Goal: Contribute content: Contribute content

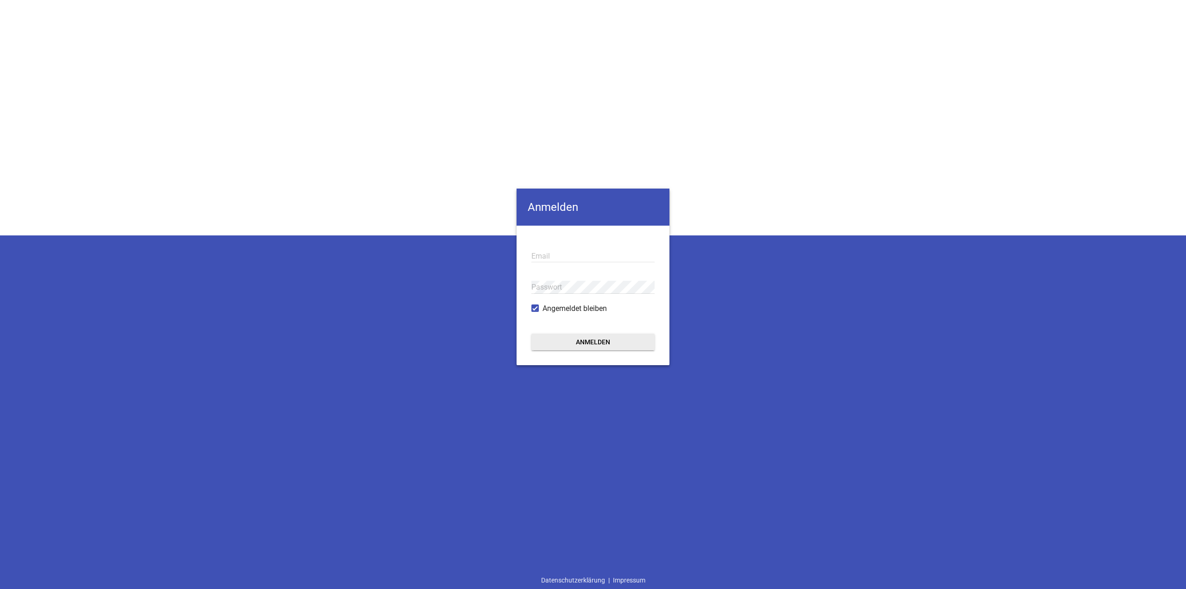
click at [555, 255] on input "email" at bounding box center [592, 256] width 123 height 13
paste input "[PERSON_NAME][EMAIL_ADDRESS][DOMAIN_NAME]"
type input "[PERSON_NAME][EMAIL_ADDRESS][DOMAIN_NAME]"
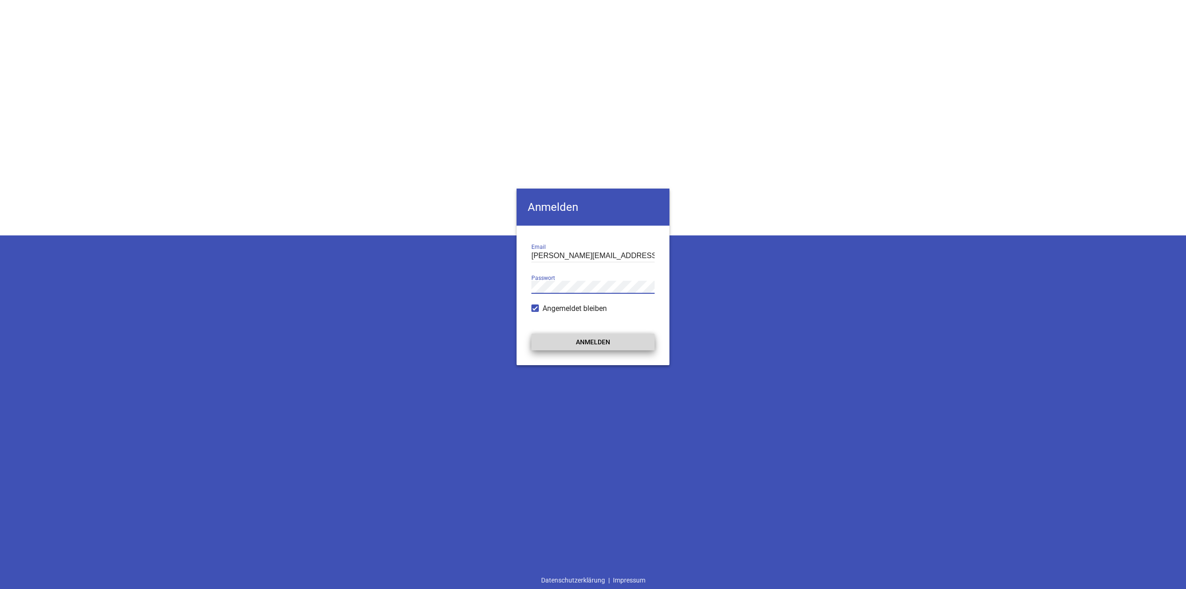
click at [593, 335] on button "Anmelden" at bounding box center [592, 342] width 123 height 17
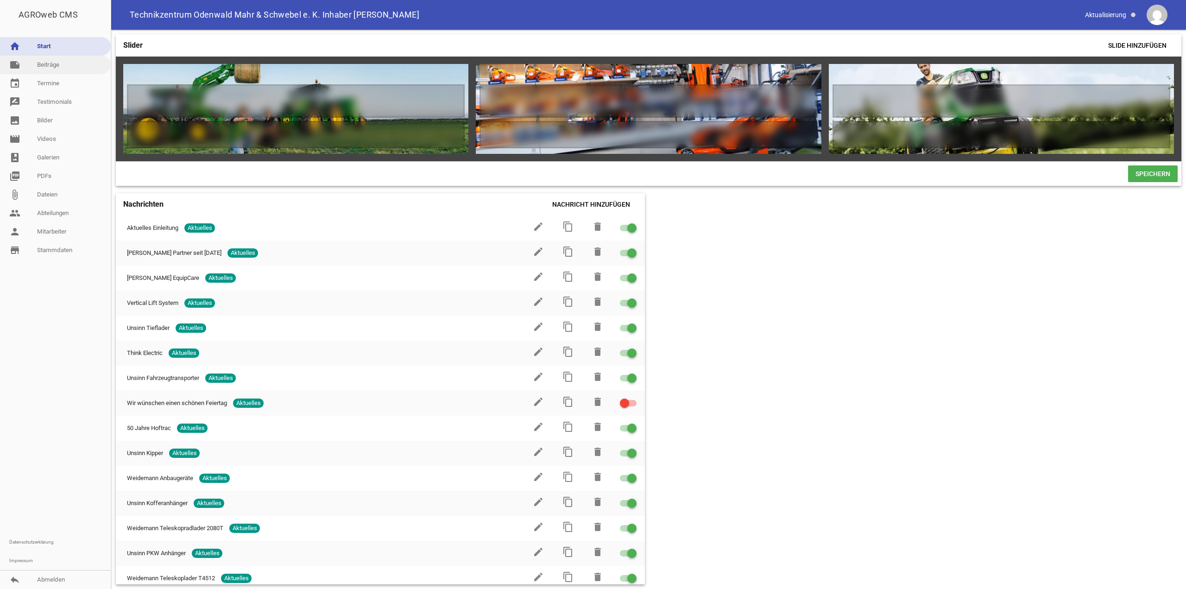
click at [45, 66] on link "note Beiträge" at bounding box center [55, 65] width 111 height 19
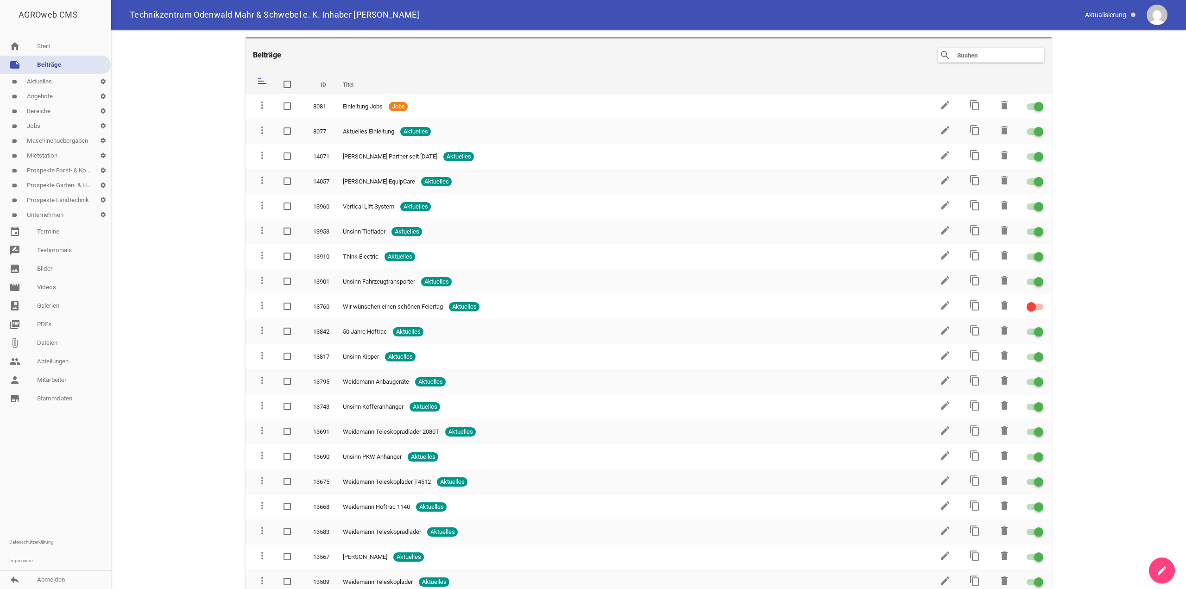
click at [46, 96] on link "label Angebote settings" at bounding box center [55, 96] width 111 height 15
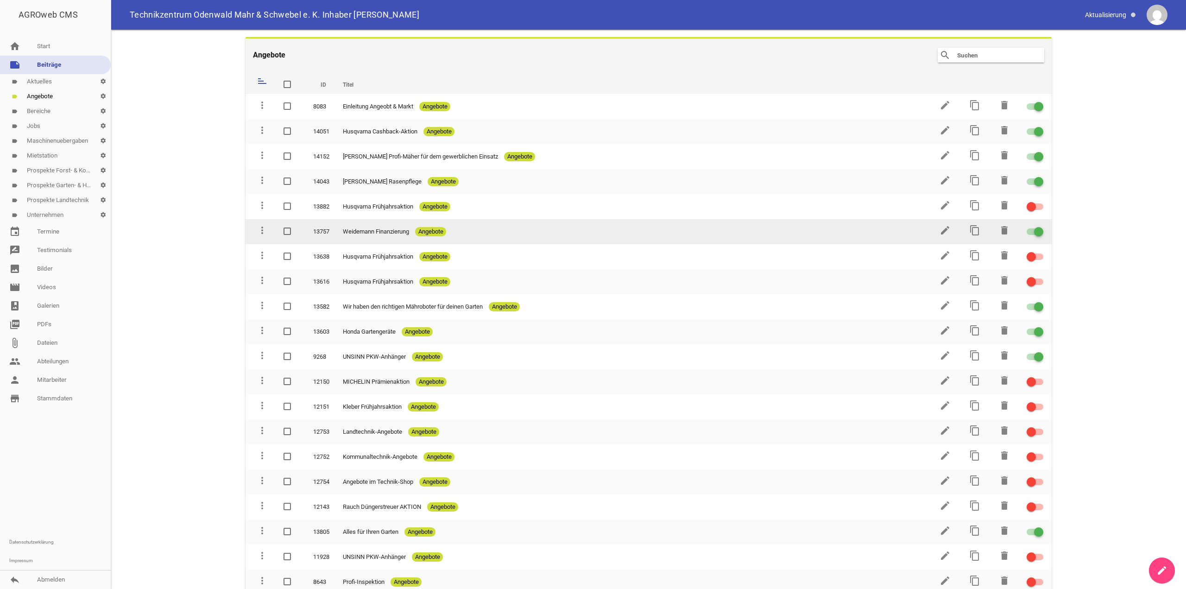
drag, startPoint x: 361, startPoint y: 234, endPoint x: 278, endPoint y: 235, distance: 83.9
click at [278, 235] on tr "more_vert 13757 [PERSON_NAME] Finanzierung Angebote edit content_copy delete" at bounding box center [649, 231] width 806 height 25
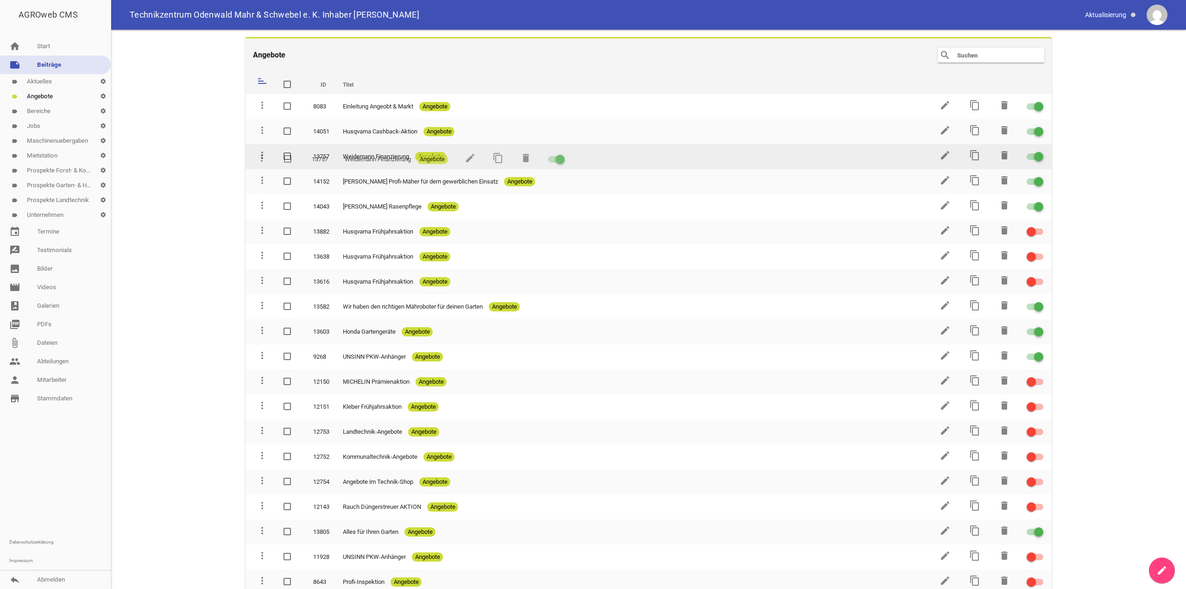
drag, startPoint x: 263, startPoint y: 234, endPoint x: 263, endPoint y: 162, distance: 72.3
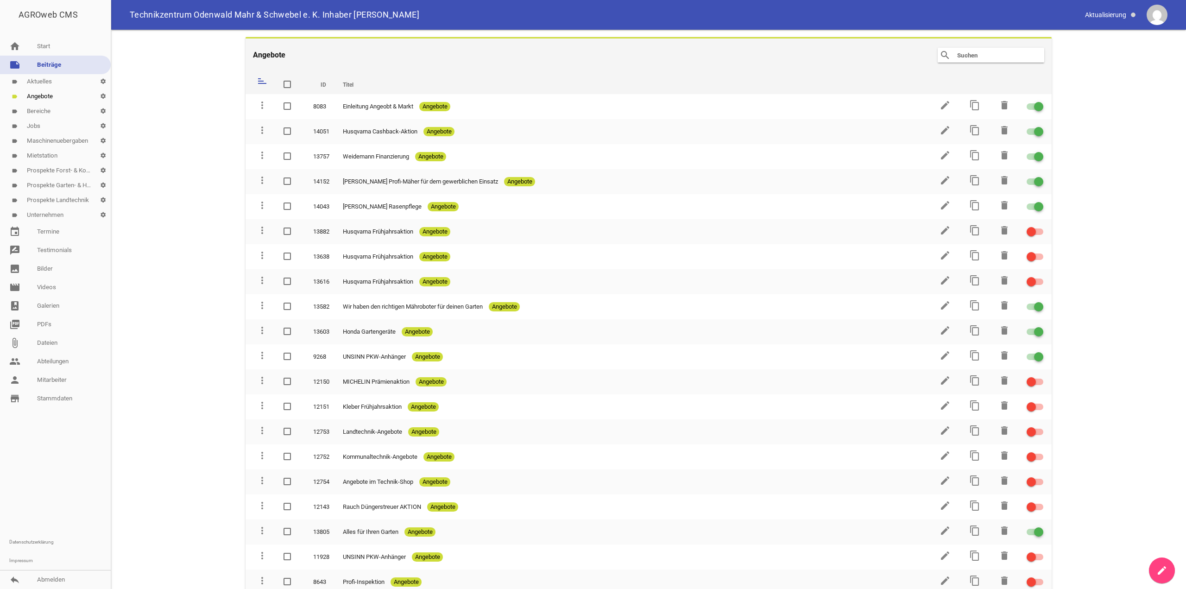
click at [211, 209] on main "Angebote search clear sort ID Titel delete more_vert 8083 Einleitung Angeobt & …" at bounding box center [648, 309] width 1075 height 559
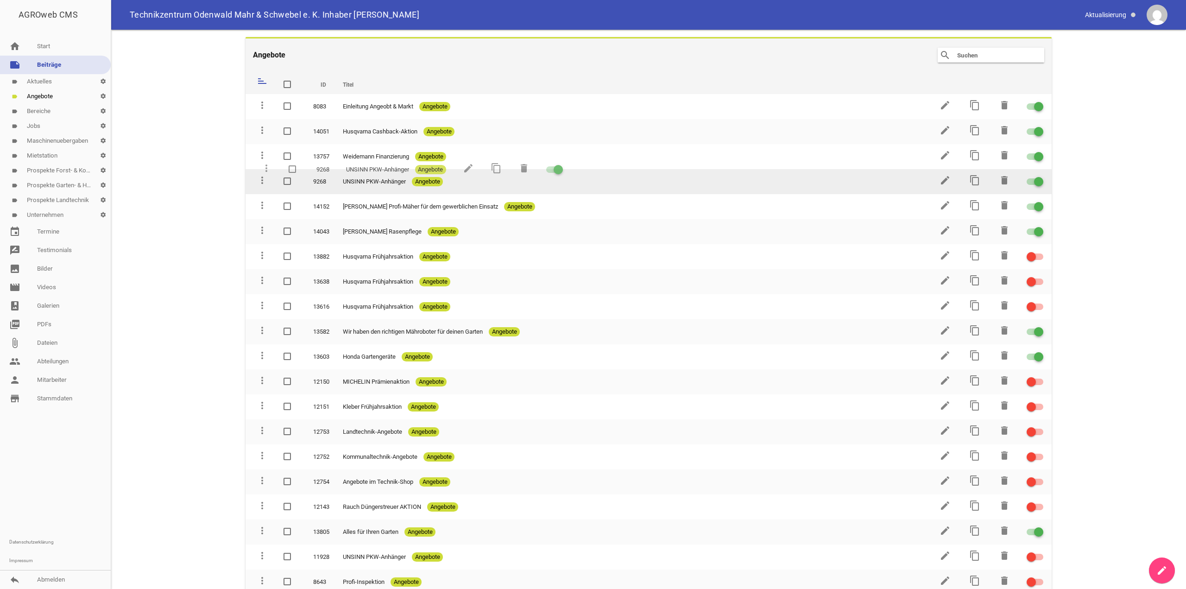
drag, startPoint x: 262, startPoint y: 359, endPoint x: 266, endPoint y: 171, distance: 187.2
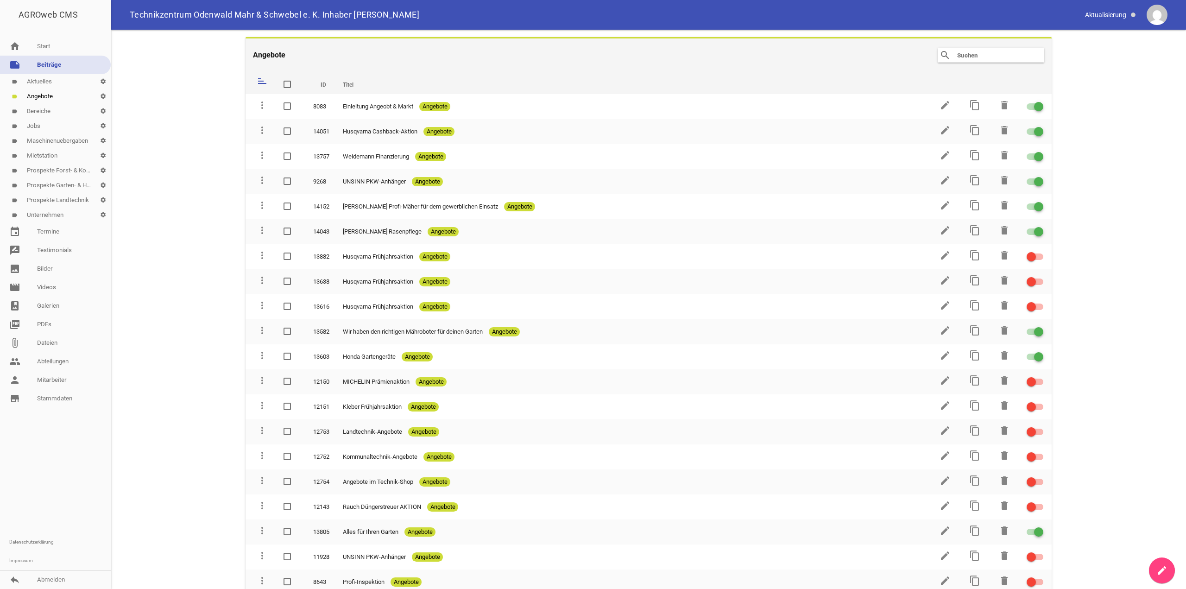
click at [42, 81] on link "label Aktuelles settings" at bounding box center [55, 81] width 111 height 15
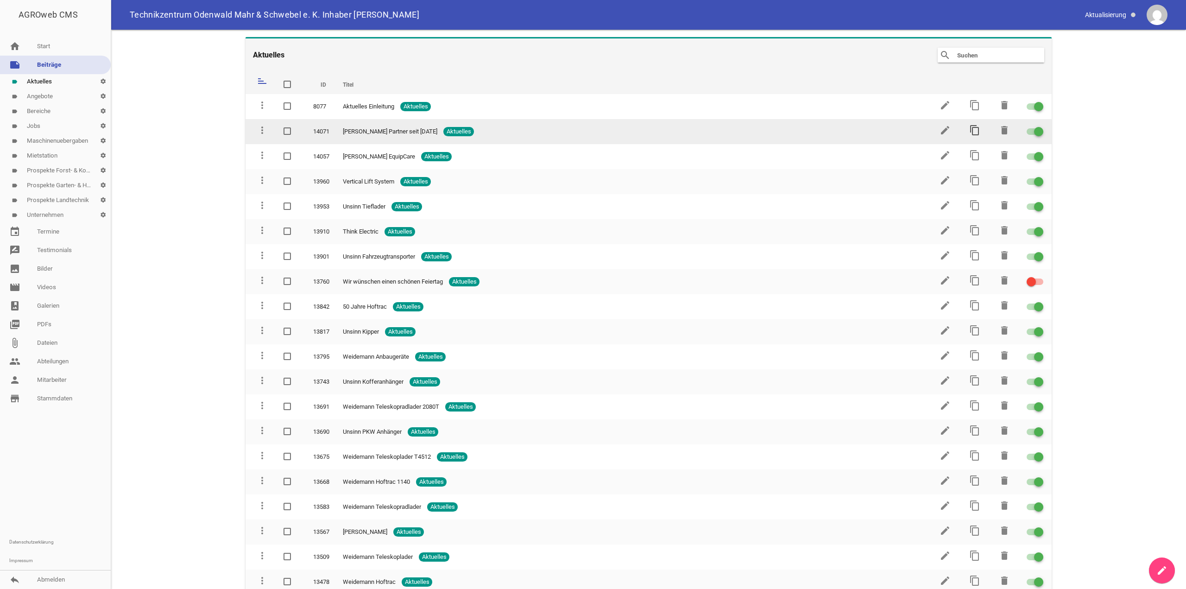
click at [971, 130] on icon "content_copy" at bounding box center [974, 130] width 11 height 11
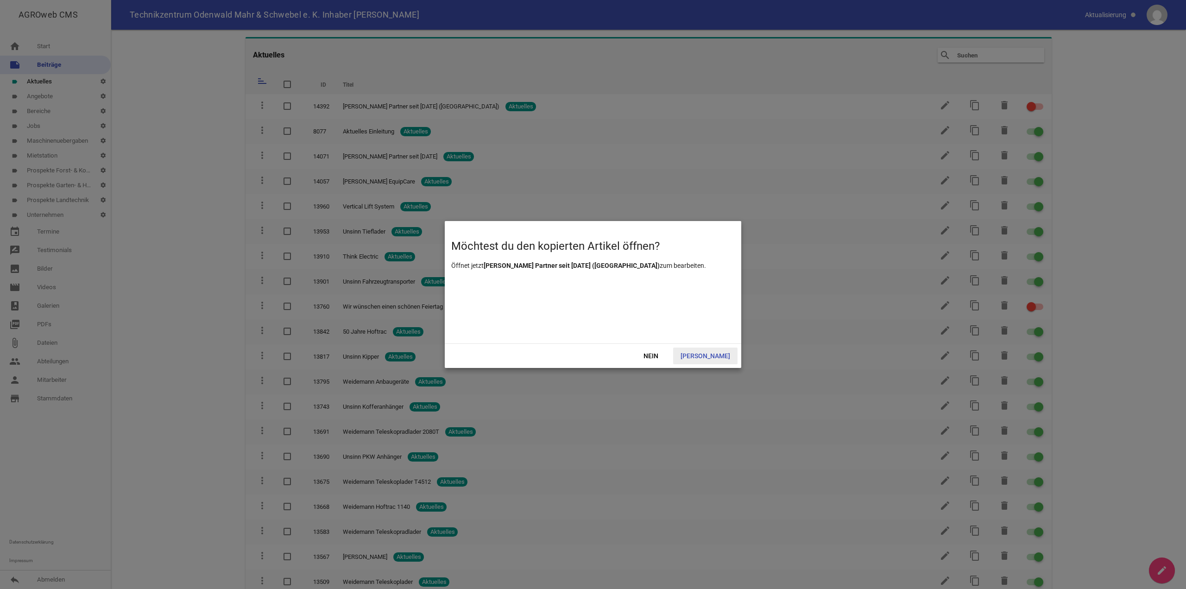
click at [720, 356] on span "[PERSON_NAME]" at bounding box center [705, 355] width 64 height 17
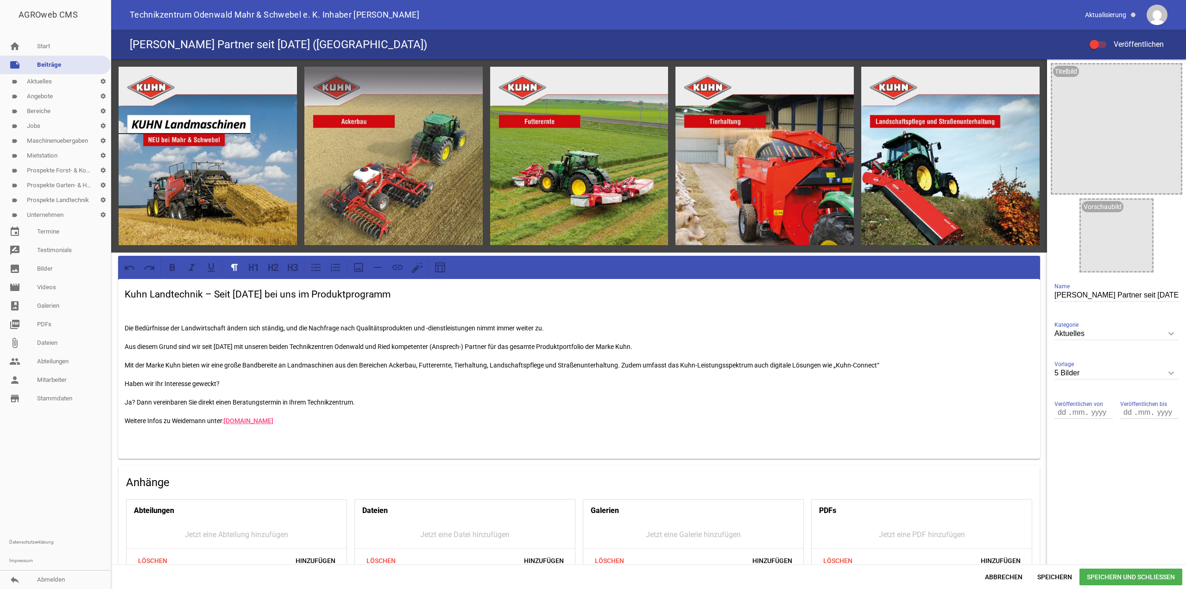
click at [1084, 296] on input "[PERSON_NAME] Partner seit [DATE] ([GEOGRAPHIC_DATA])" at bounding box center [1117, 295] width 124 height 13
click at [1067, 296] on input "[PERSON_NAME] Partner seit [DATE] ([GEOGRAPHIC_DATA])" at bounding box center [1117, 295] width 124 height 13
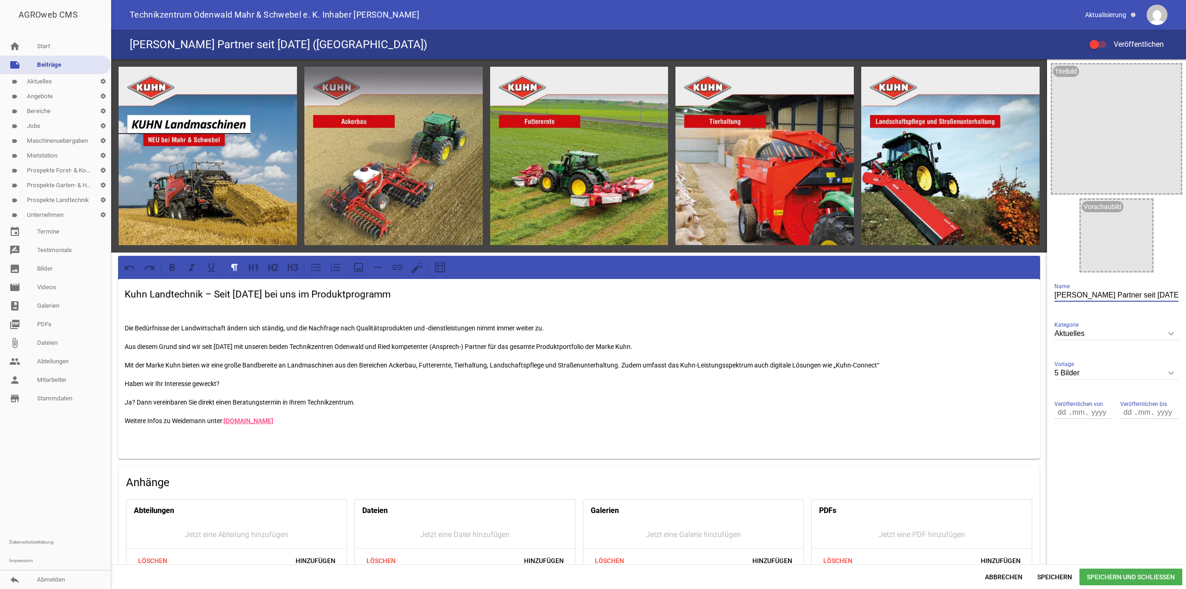
click at [1067, 296] on input "[PERSON_NAME] Partner seit [DATE] ([GEOGRAPHIC_DATA])" at bounding box center [1117, 295] width 124 height 13
paste input "Neustrukturierung Mahr & Schwebel / Übergabe der Filiale Büttelborn"
drag, startPoint x: 1067, startPoint y: 294, endPoint x: 1118, endPoint y: 292, distance: 51.0
click at [1118, 292] on input "Neustrukturierung Mahr & Schwebel / Übergabe der Filiale Büttelborn" at bounding box center [1117, 295] width 124 height 13
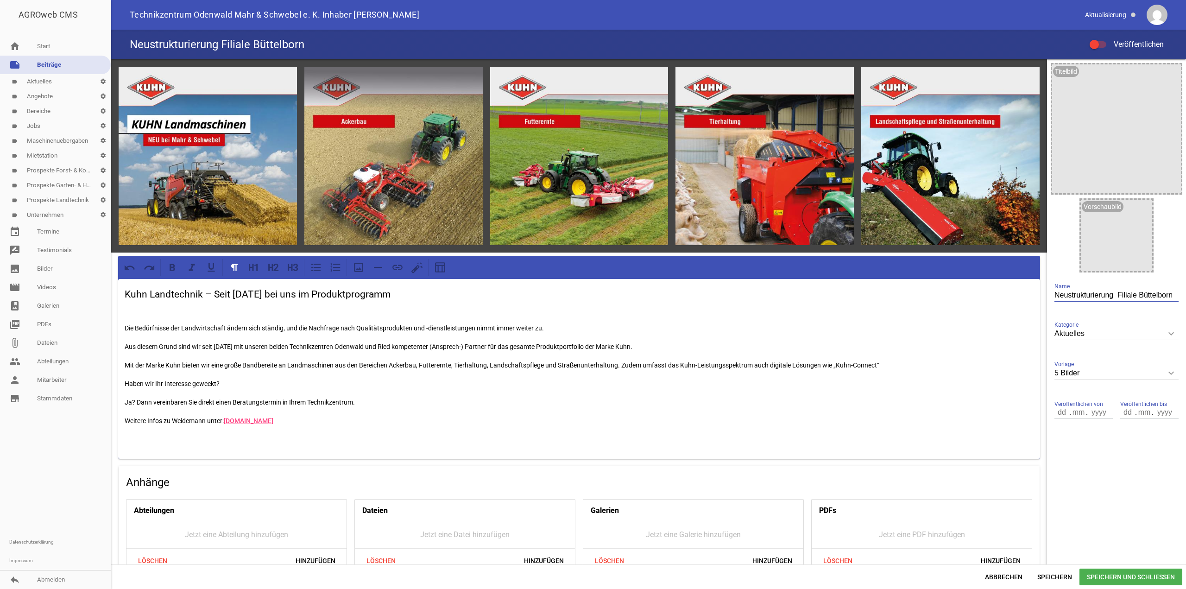
scroll to position [0, 0]
type input "Neustrukturierung"
click at [1167, 371] on icon "keyboard_arrow_down" at bounding box center [1171, 373] width 15 height 15
click at [1167, 371] on input "5 Bilder" at bounding box center [1117, 373] width 124 height 13
click at [1085, 423] on li "1 Bild" at bounding box center [1117, 417] width 124 height 22
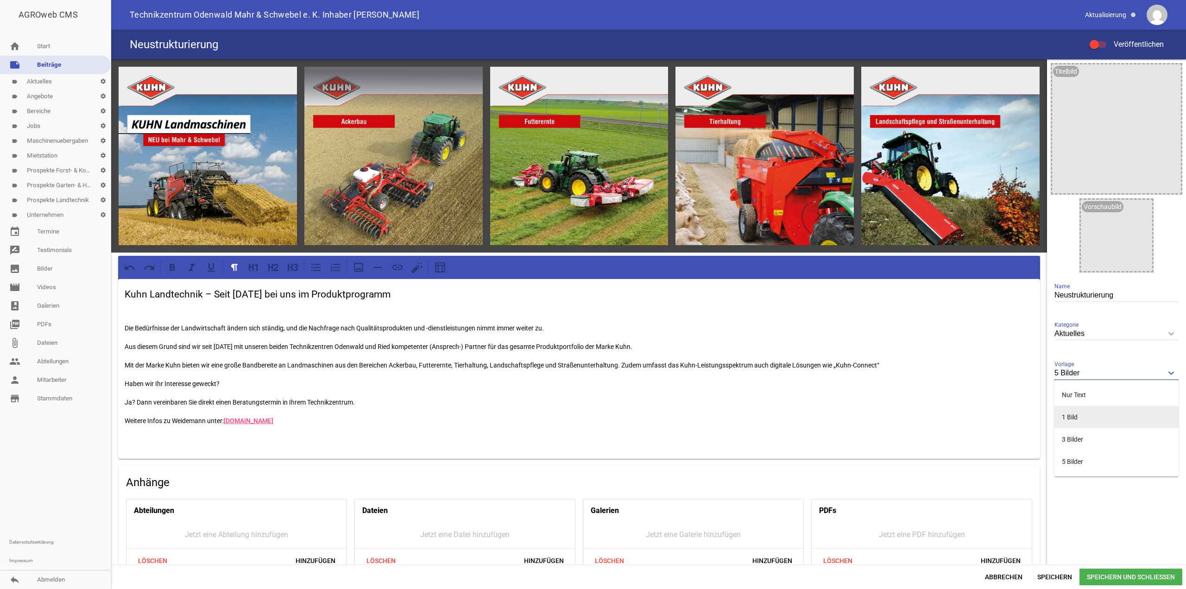
type input "1 Bild"
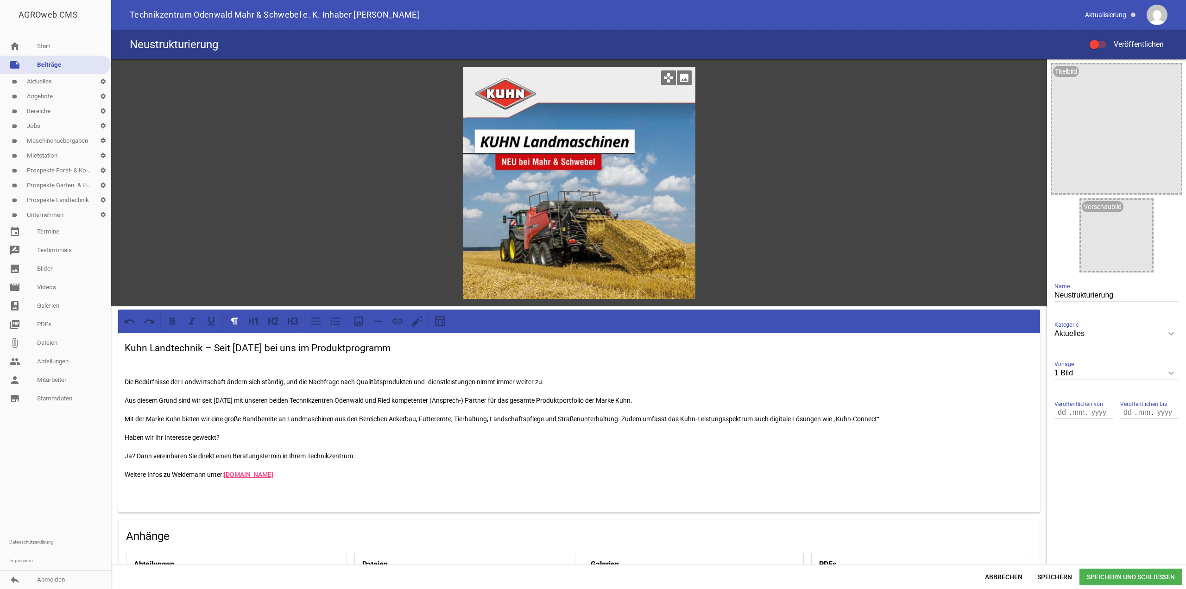
click at [570, 195] on div at bounding box center [579, 183] width 232 height 232
click at [684, 77] on icon "image" at bounding box center [684, 77] width 15 height 15
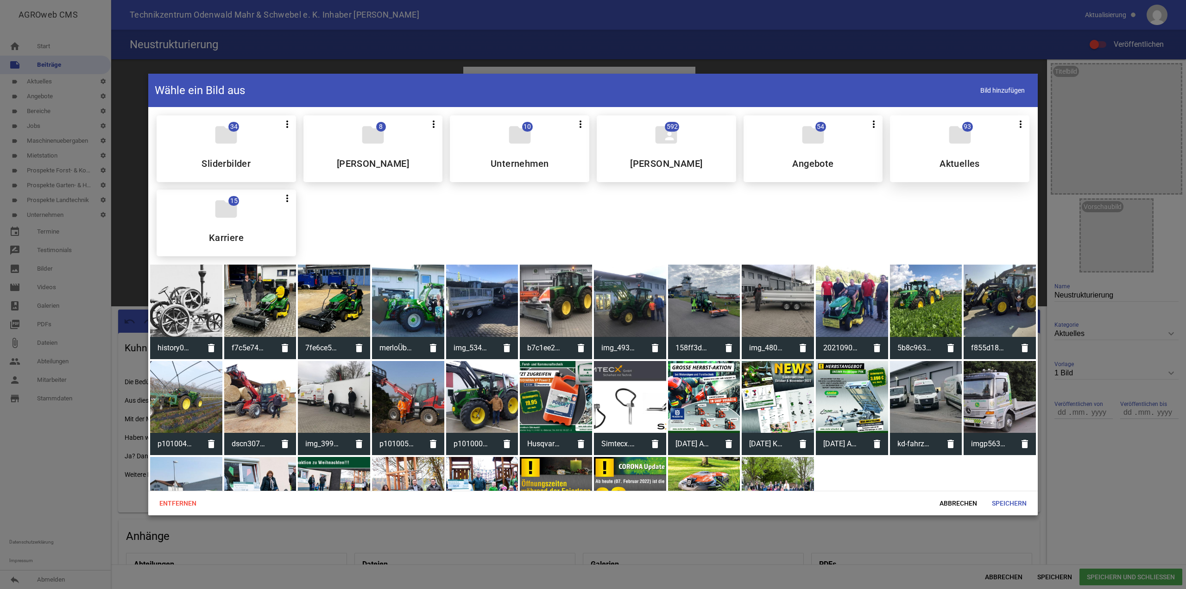
click at [953, 148] on div "folder 93 more_vert Teilen Bearbeiten Löschen Aktuelles" at bounding box center [959, 148] width 139 height 67
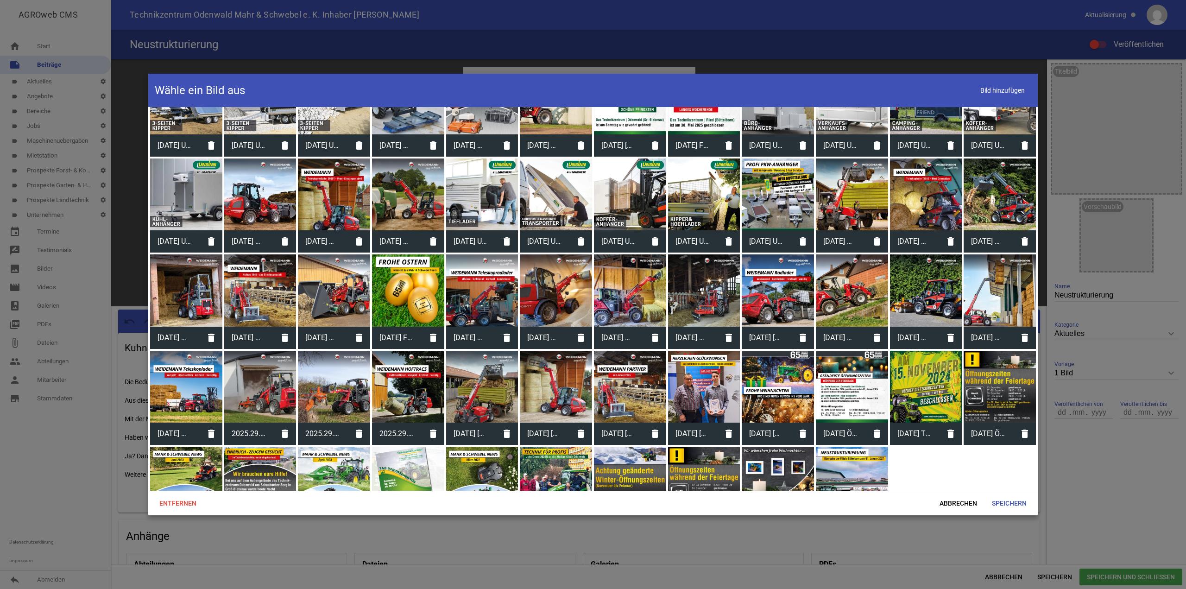
scroll to position [467, 0]
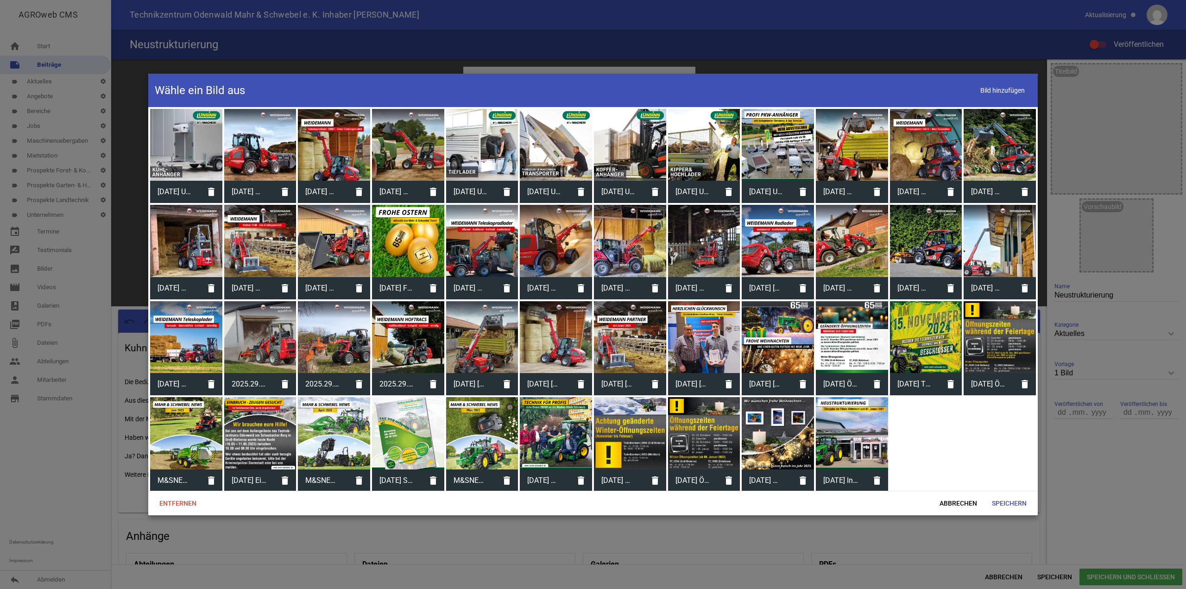
click at [839, 436] on div at bounding box center [852, 433] width 72 height 72
click at [1014, 500] on span "Speichern" at bounding box center [1010, 503] width 50 height 17
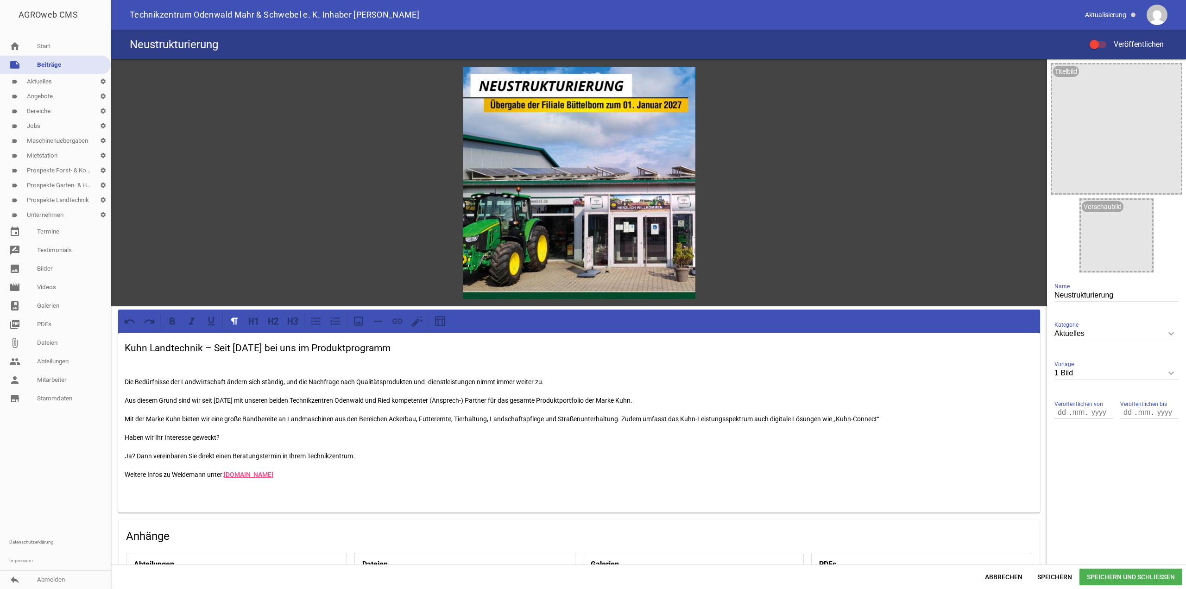
scroll to position [93, 0]
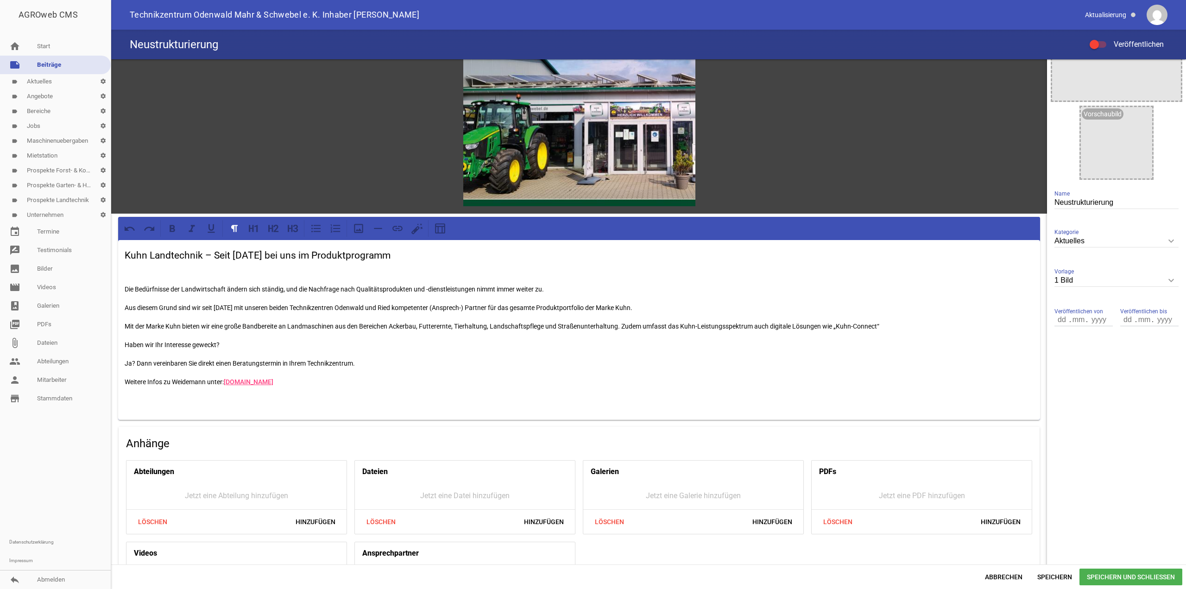
drag, startPoint x: 993, startPoint y: 351, endPoint x: 974, endPoint y: 346, distance: 19.8
click at [993, 351] on div "Kuhn Landtechnik – Seit [DATE] bei uns im Produktprogramm Die Bedürfnisse der L…" at bounding box center [579, 330] width 922 height 180
drag, startPoint x: 305, startPoint y: 383, endPoint x: 108, endPoint y: 338, distance: 202.0
click at [101, 341] on div "AGROweb CMS home Start note Beiträge label Aktuelles settings label Angebote se…" at bounding box center [593, 294] width 1186 height 589
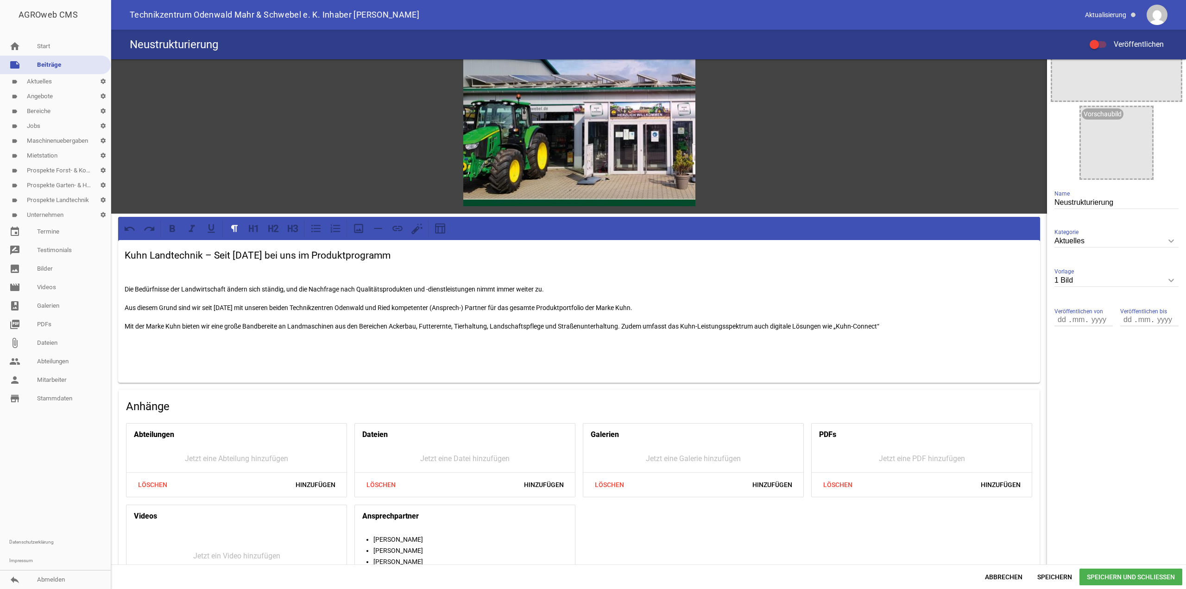
drag, startPoint x: 899, startPoint y: 311, endPoint x: 156, endPoint y: 292, distance: 743.4
click at [115, 284] on div "games image Kuhn Landtechnik – Seit [DATE] bei uns im Produktprogramm Die Bedür…" at bounding box center [579, 294] width 936 height 654
drag, startPoint x: 157, startPoint y: 289, endPoint x: 134, endPoint y: 284, distance: 22.6
click at [156, 289] on p "Die Bedürfnisse der Landwirtschaft ändern sich ständig, und die Nachfrage nach …" at bounding box center [579, 289] width 909 height 11
click at [126, 282] on div "Kuhn Landtechnik – Seit [DATE] bei uns im Produktprogramm Die Bedürfnisse der L…" at bounding box center [579, 311] width 922 height 143
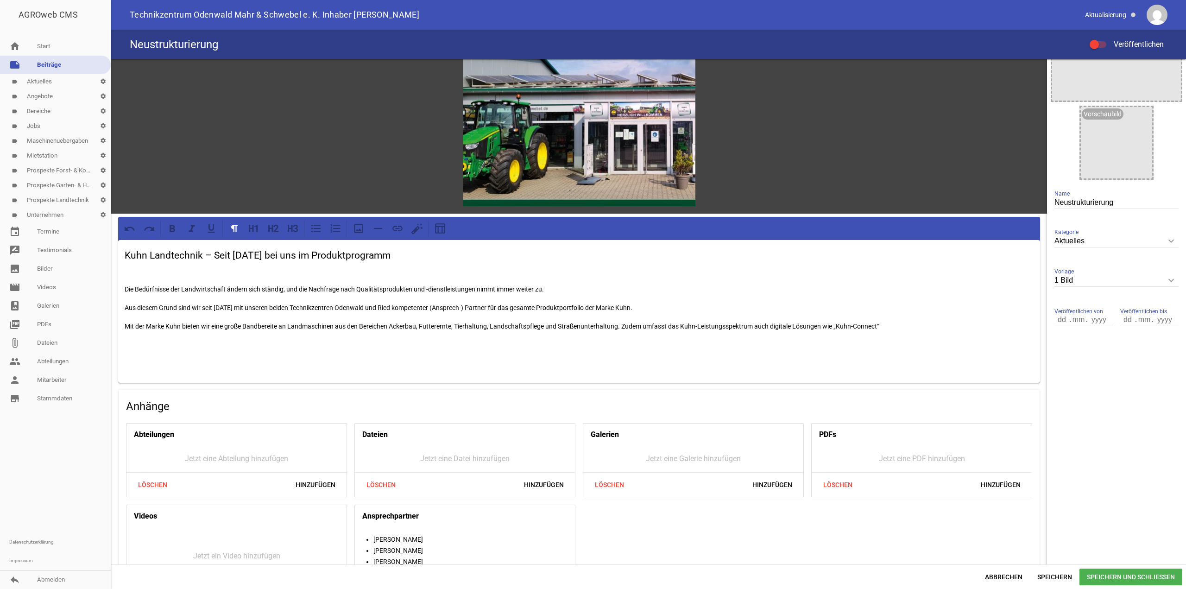
click at [128, 246] on div "Kuhn Landtechnik – Seit [DATE] bei uns im Produktprogramm Die Bedürfnisse der L…" at bounding box center [579, 311] width 922 height 143
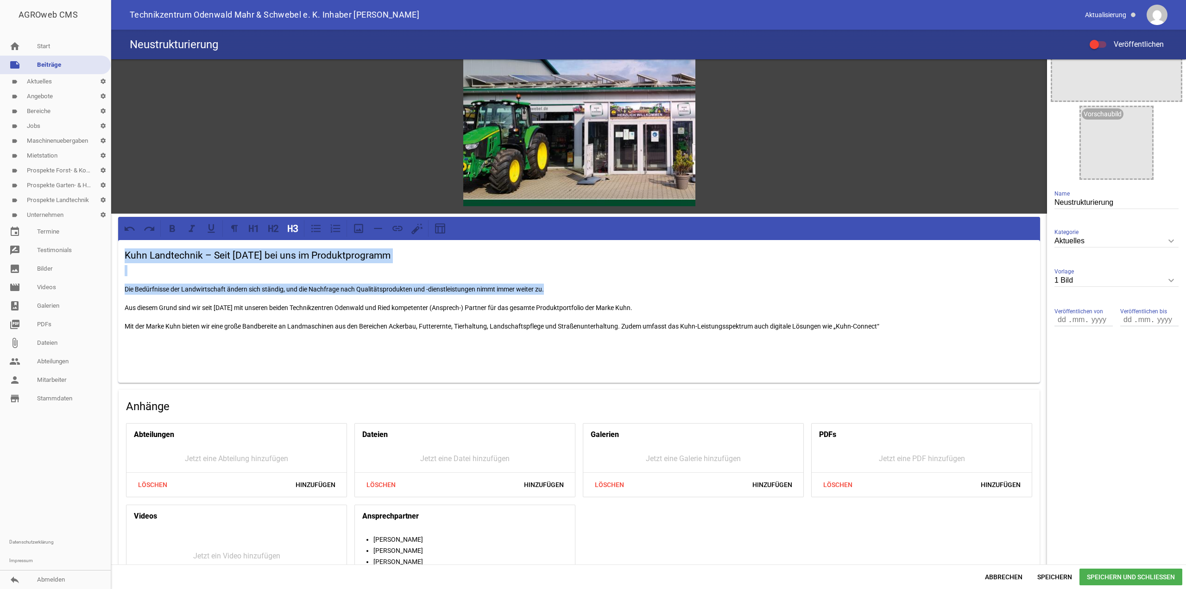
drag, startPoint x: 189, startPoint y: 260, endPoint x: 562, endPoint y: 290, distance: 373.2
click at [562, 290] on div "Kuhn Landtechnik – Seit [DATE] bei uns im Produktprogramm Die Bedürfnisse der L…" at bounding box center [579, 311] width 922 height 143
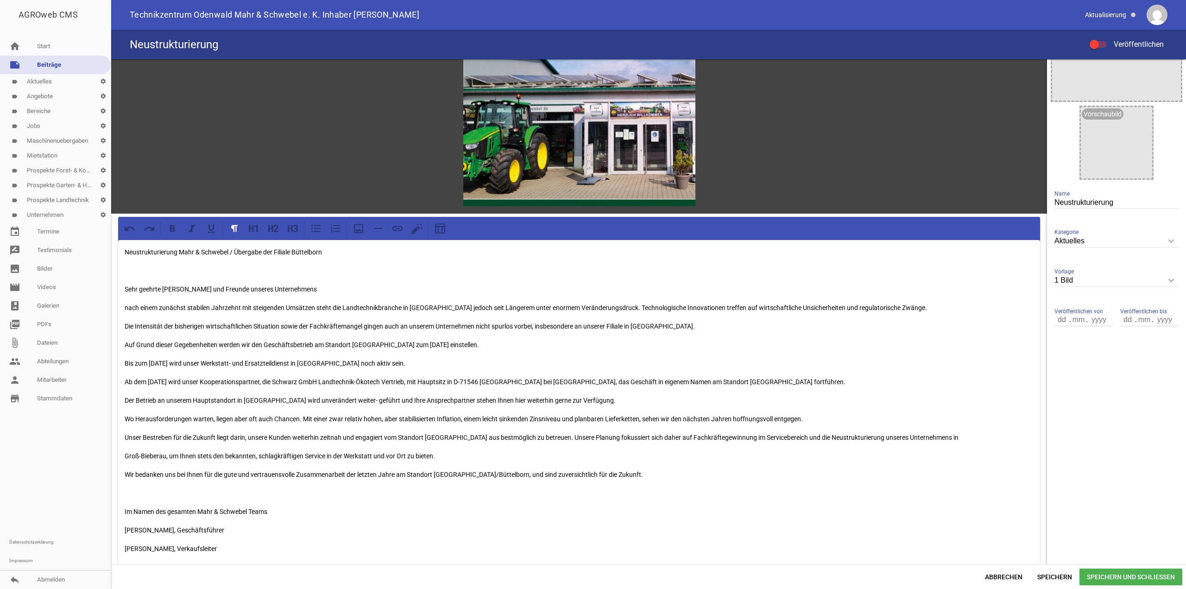
click at [291, 286] on p "Sehr geehrte [PERSON_NAME] und Freunde unseres Unternehmens" at bounding box center [579, 289] width 909 height 11
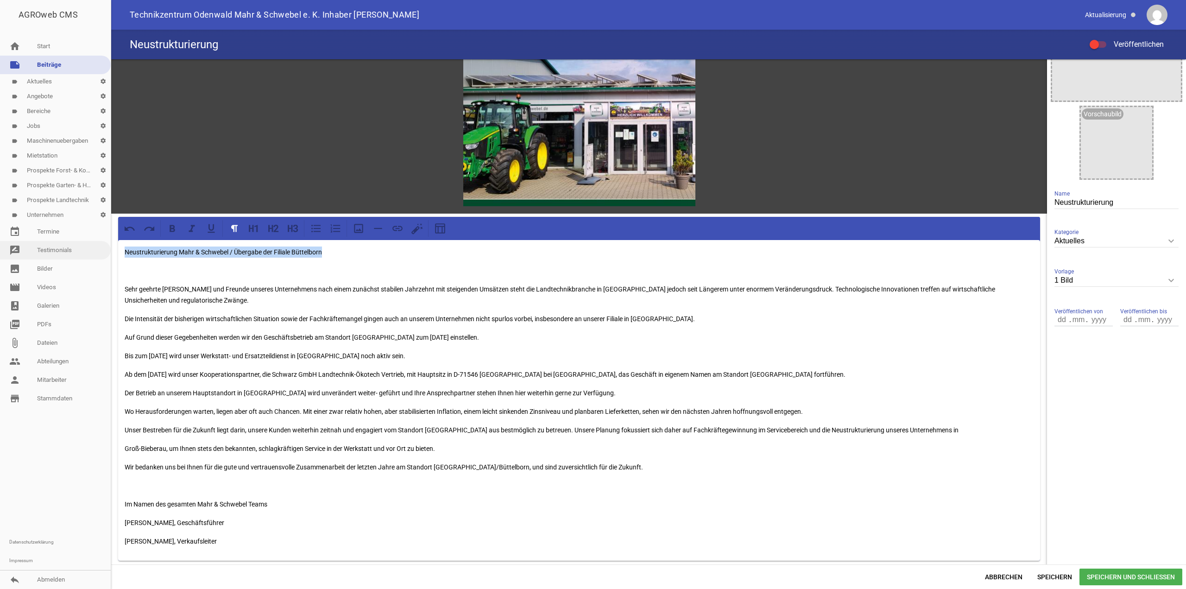
drag, startPoint x: 342, startPoint y: 248, endPoint x: 82, endPoint y: 250, distance: 259.9
click at [82, 250] on div "AGROweb CMS home Start note Beiträge label Aktuelles settings label Angebote se…" at bounding box center [593, 294] width 1186 height 589
drag, startPoint x: 373, startPoint y: 289, endPoint x: 383, endPoint y: 290, distance: 10.2
click at [373, 288] on p "Sehr geehrte [PERSON_NAME] und Freunde unseres Unternehmens nach einem zunächst…" at bounding box center [579, 295] width 909 height 22
click at [289, 286] on p "Sehr geehrte [PERSON_NAME] und Freunde unseres Unternehmens nach einem zunächst…" at bounding box center [579, 295] width 909 height 22
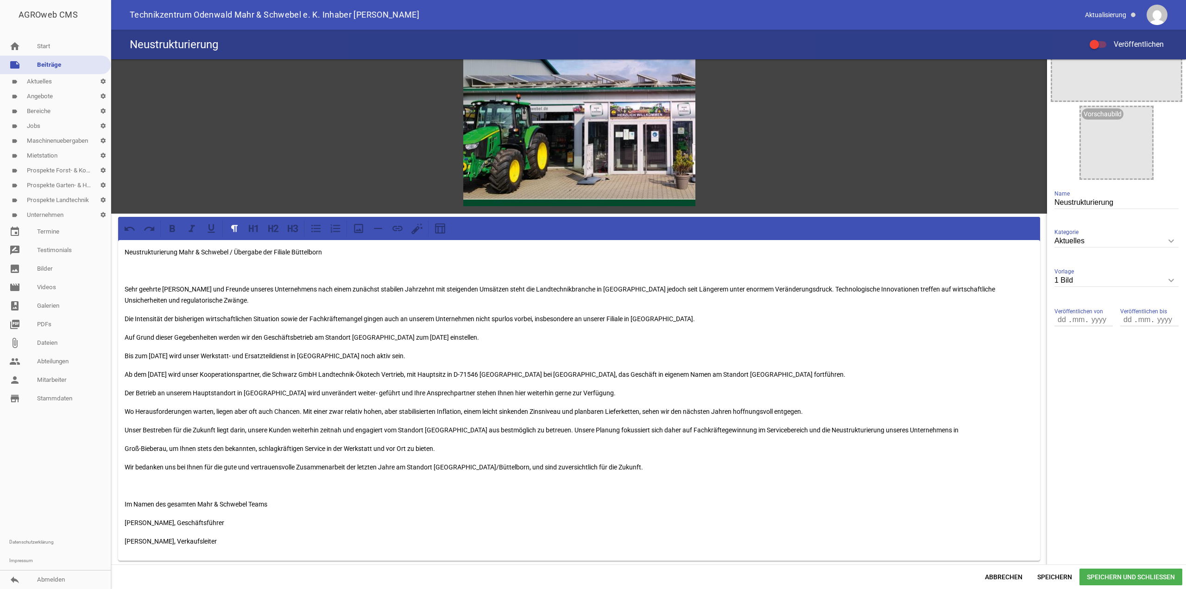
click at [291, 290] on p "Sehr geehrte [PERSON_NAME] und Freunde unseres Unternehmens nach einem zunächst…" at bounding box center [579, 295] width 909 height 22
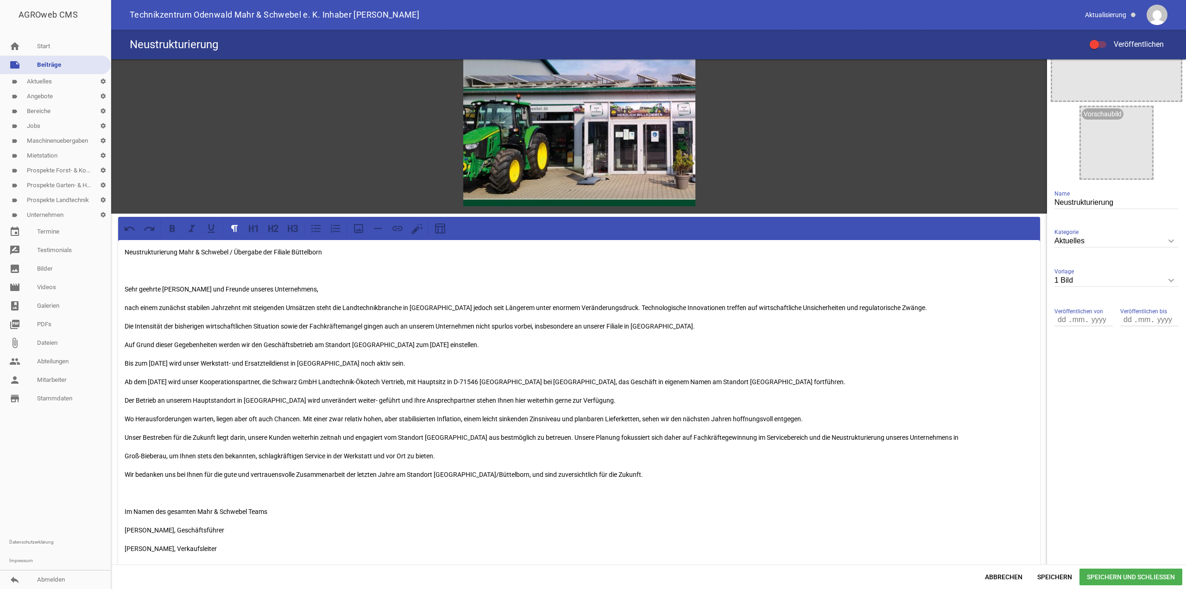
click at [174, 251] on p "Neustrukturierung Mahr & Schwebel / Übergabe der Filiale Büttelborn" at bounding box center [579, 251] width 909 height 11
click at [290, 227] on icon at bounding box center [290, 228] width 5 height 7
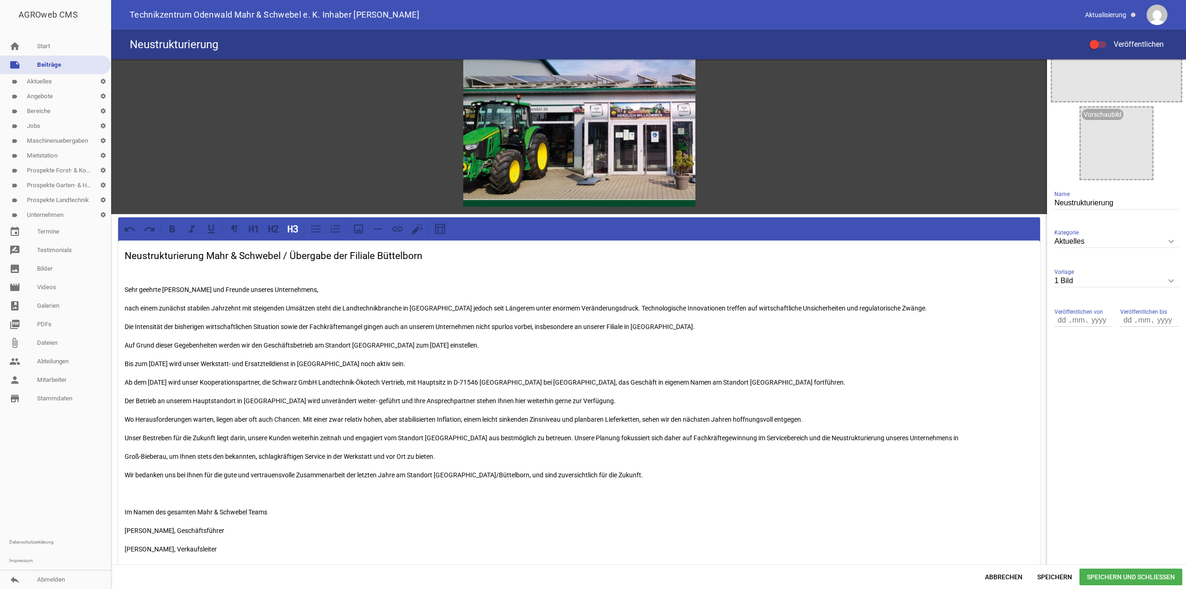
click at [245, 295] on div "Neustrukturierung Mahr & Schwebel / Übergabe der Filiale Büttelborn Sehr geehrt…" at bounding box center [579, 404] width 922 height 328
drag, startPoint x: 124, startPoint y: 342, endPoint x: 473, endPoint y: 344, distance: 348.4
click at [473, 344] on div "Neustrukturierung Mahr & Schwebel / Übergabe der Filiale Büttelborn Sehr geehrt…" at bounding box center [579, 404] width 922 height 328
click at [722, 476] on p "Wir bedanken uns bei Ihnen für die gute und vertrauensvolle Zusammenarbeit der …" at bounding box center [579, 474] width 909 height 11
drag, startPoint x: 124, startPoint y: 363, endPoint x: 415, endPoint y: 344, distance: 291.6
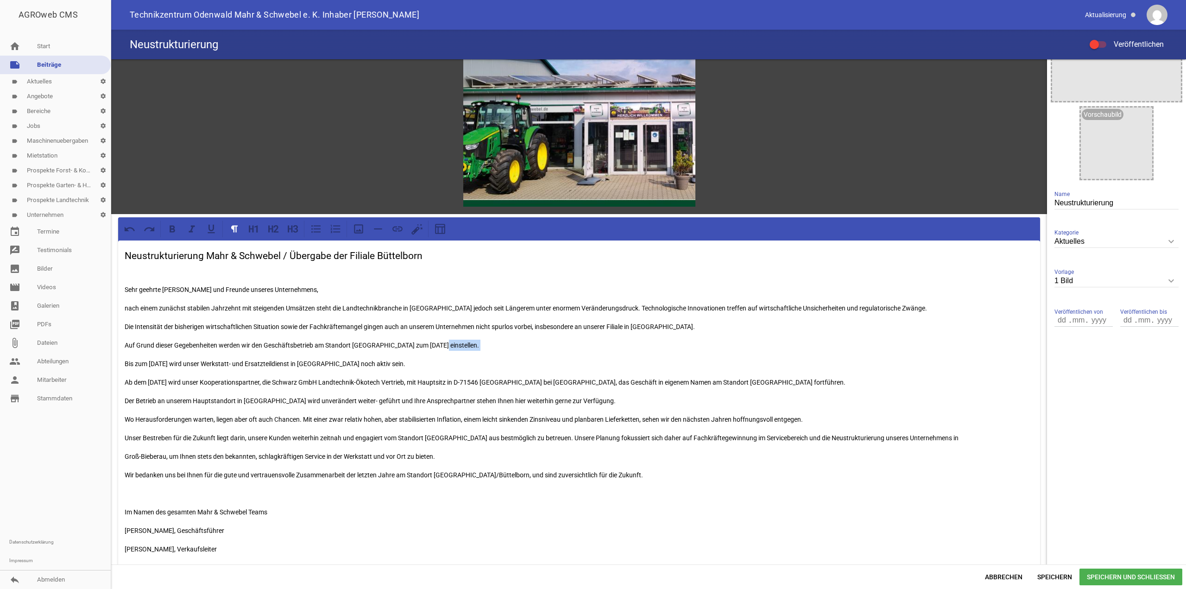
click at [438, 344] on div "Neustrukturierung Mahr & Schwebel / Übergabe der Filiale Büttelborn Sehr geehrt…" at bounding box center [579, 404] width 922 height 328
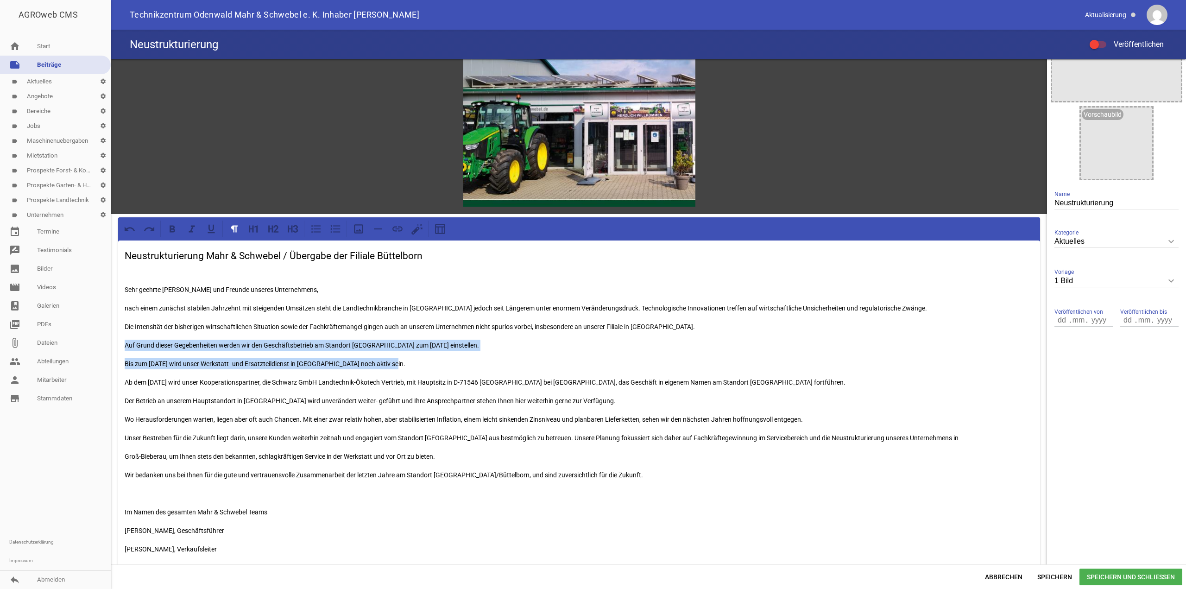
drag, startPoint x: 121, startPoint y: 342, endPoint x: 437, endPoint y: 366, distance: 316.5
click at [437, 366] on div "Neustrukturierung Mahr & Schwebel / Übergabe der Filiale Büttelborn Sehr geehrt…" at bounding box center [579, 404] width 922 height 328
click at [173, 228] on icon at bounding box center [172, 229] width 12 height 12
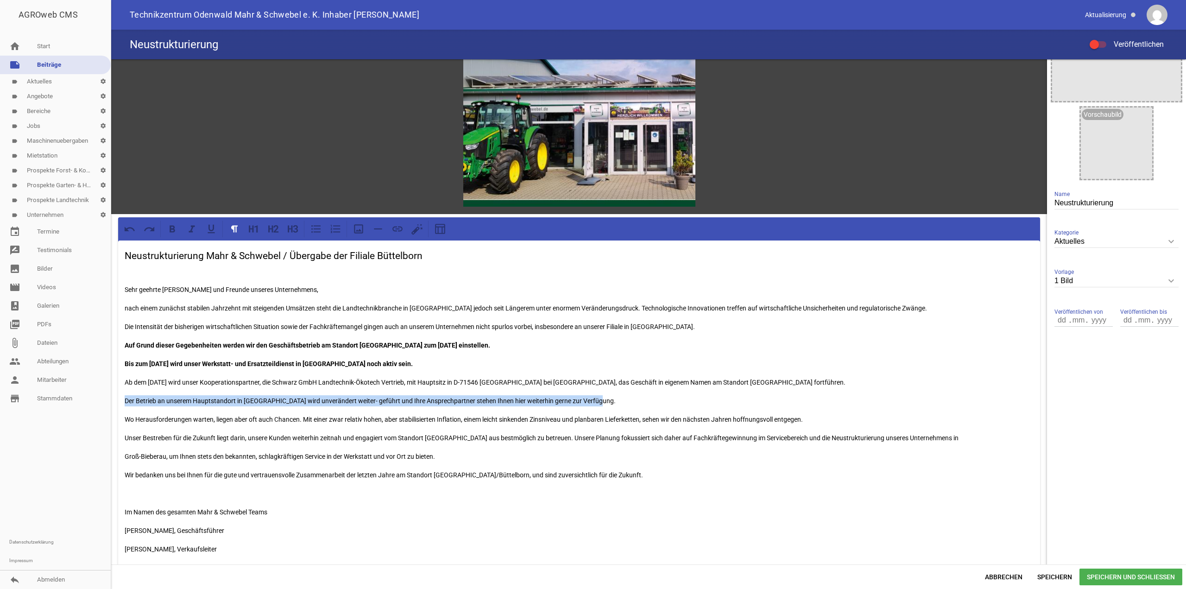
drag, startPoint x: 125, startPoint y: 400, endPoint x: 580, endPoint y: 359, distance: 457.3
click at [614, 404] on p "Der Betrieb an unserem Hauptstandort in [GEOGRAPHIC_DATA] wird unverändert weit…" at bounding box center [579, 400] width 909 height 11
click at [171, 229] on icon at bounding box center [172, 229] width 12 height 12
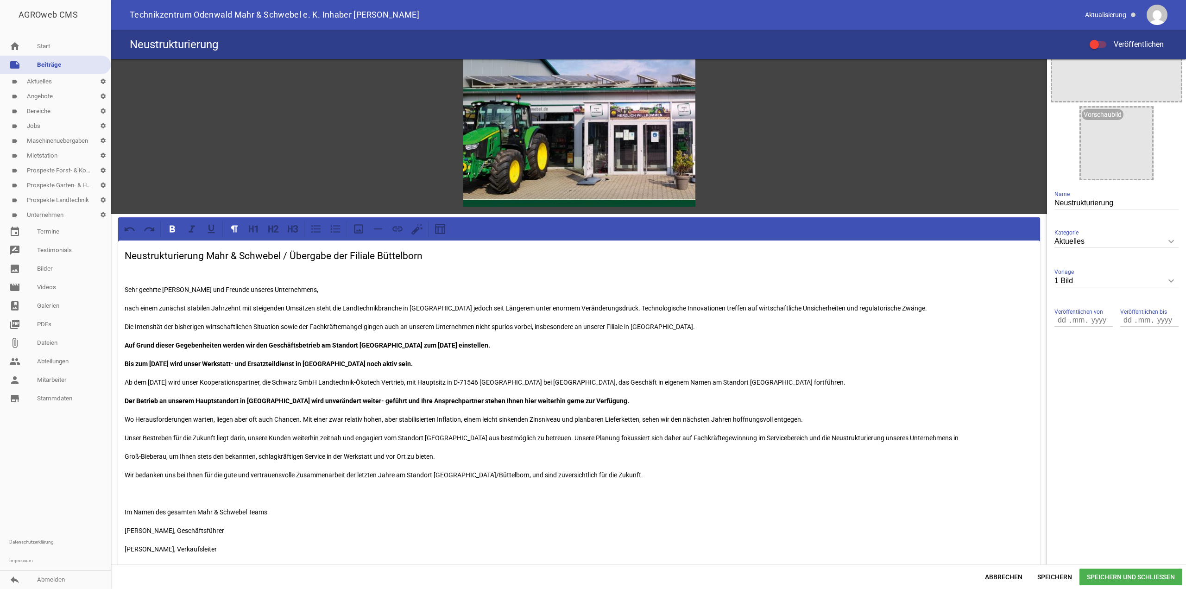
click at [944, 435] on p "Unser Bestreben für die Zukunft liegt darin, unsere Kunden weiterhin zeitnah un…" at bounding box center [579, 437] width 909 height 11
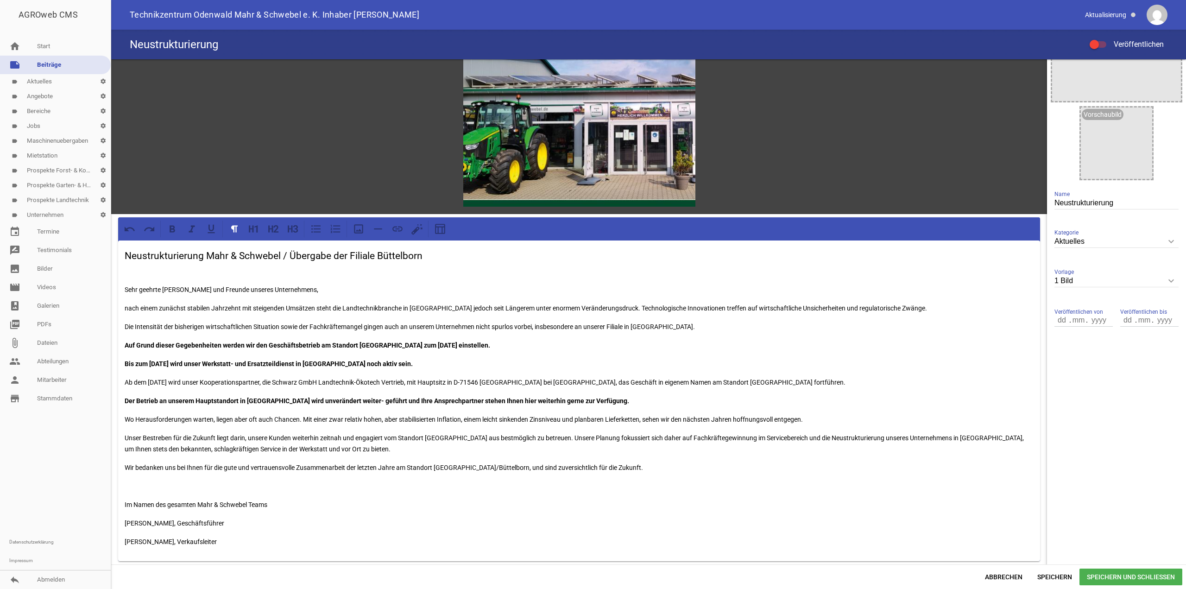
drag, startPoint x: 227, startPoint y: 525, endPoint x: 244, endPoint y: 523, distance: 17.2
click at [227, 524] on p "[PERSON_NAME], Geschäftsführer" at bounding box center [579, 523] width 909 height 11
click at [1136, 575] on span "Speichern und Schließen" at bounding box center [1131, 576] width 103 height 17
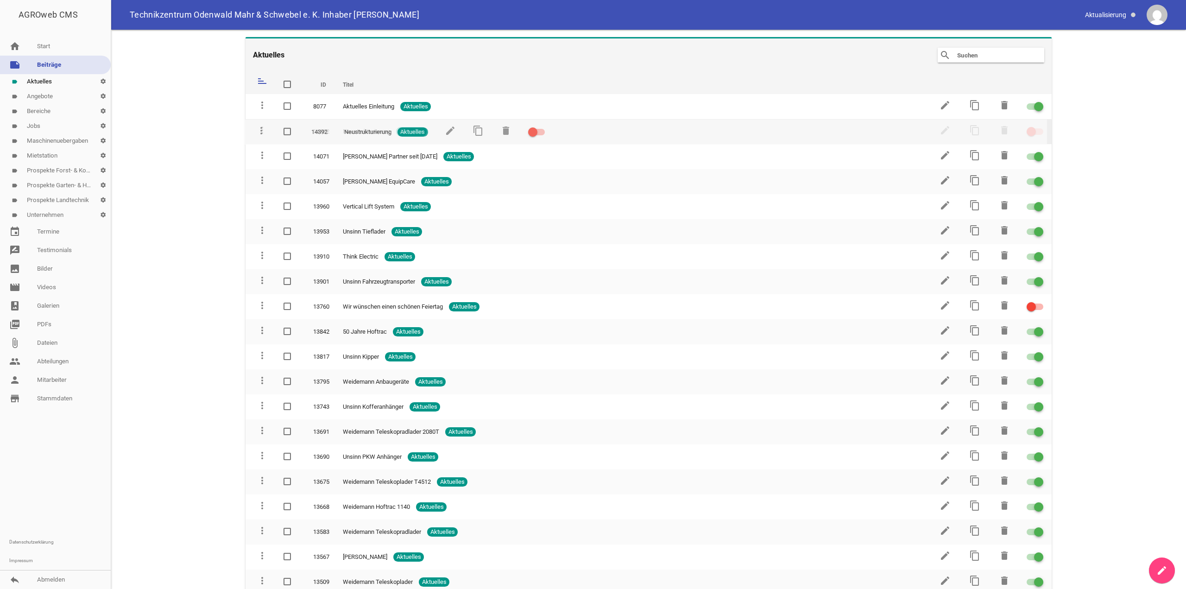
drag, startPoint x: 263, startPoint y: 104, endPoint x: 263, endPoint y: 128, distance: 24.1
click at [1027, 128] on div at bounding box center [1031, 131] width 9 height 9
click at [1041, 126] on input "checkbox" at bounding box center [1041, 126] width 0 height 0
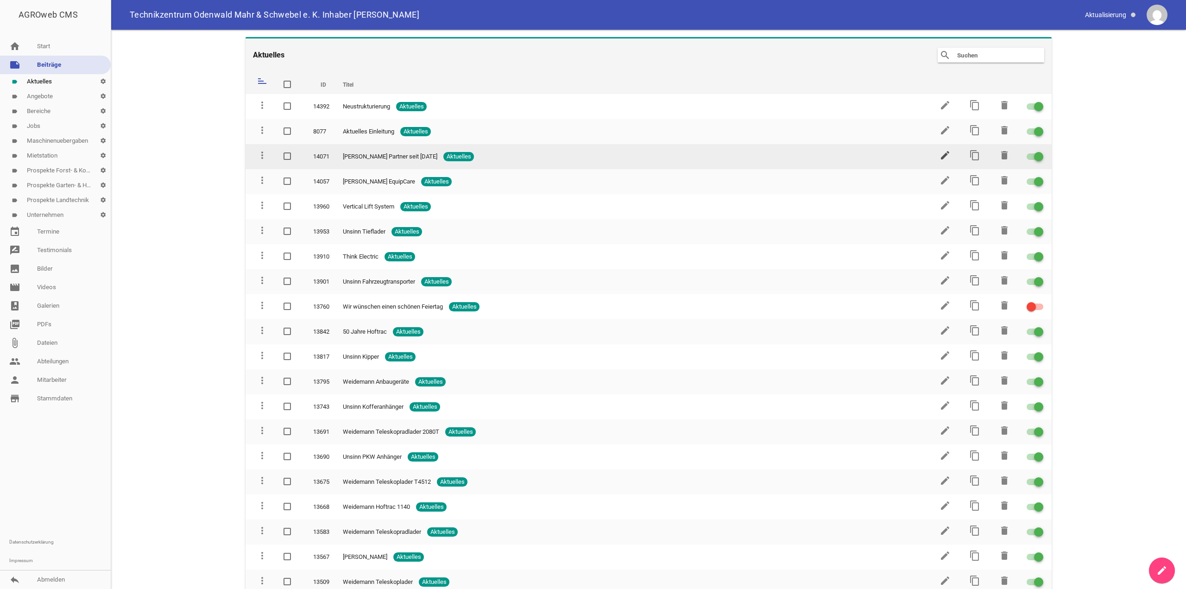
click at [942, 156] on icon "edit" at bounding box center [945, 155] width 11 height 11
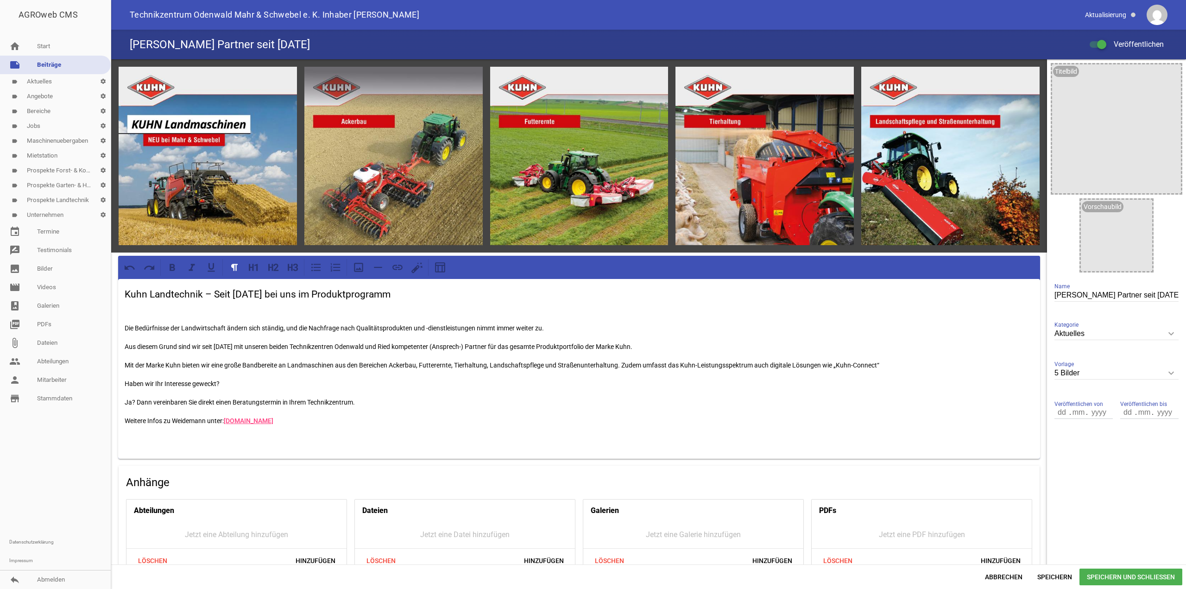
click at [142, 312] on p at bounding box center [579, 309] width 909 height 11
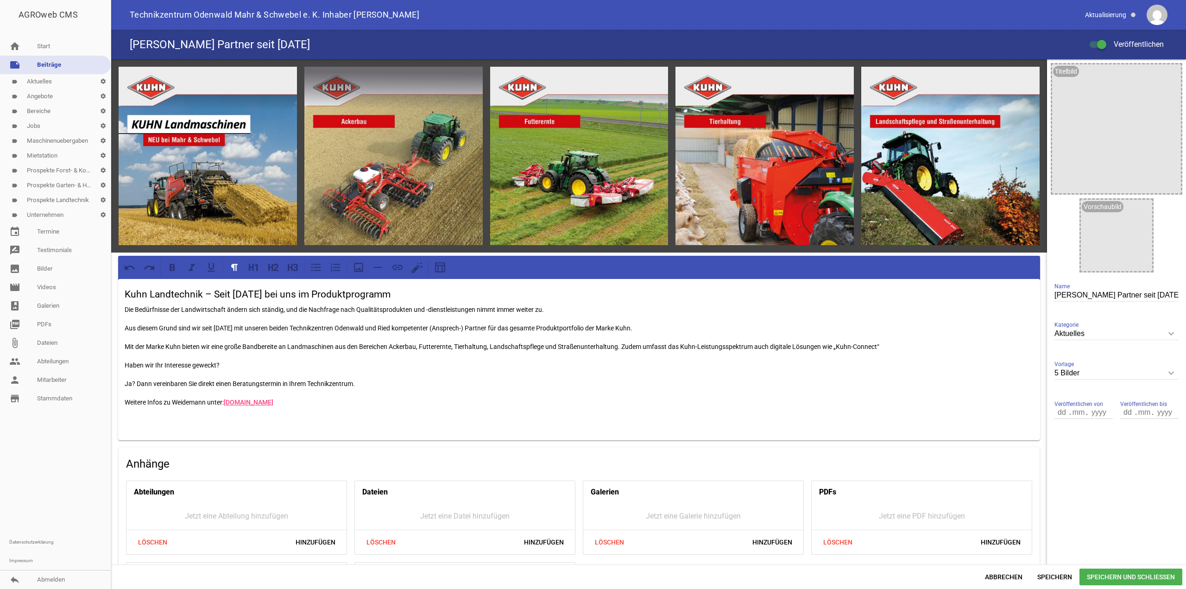
click at [1129, 577] on span "Speichern und Schließen" at bounding box center [1131, 576] width 103 height 17
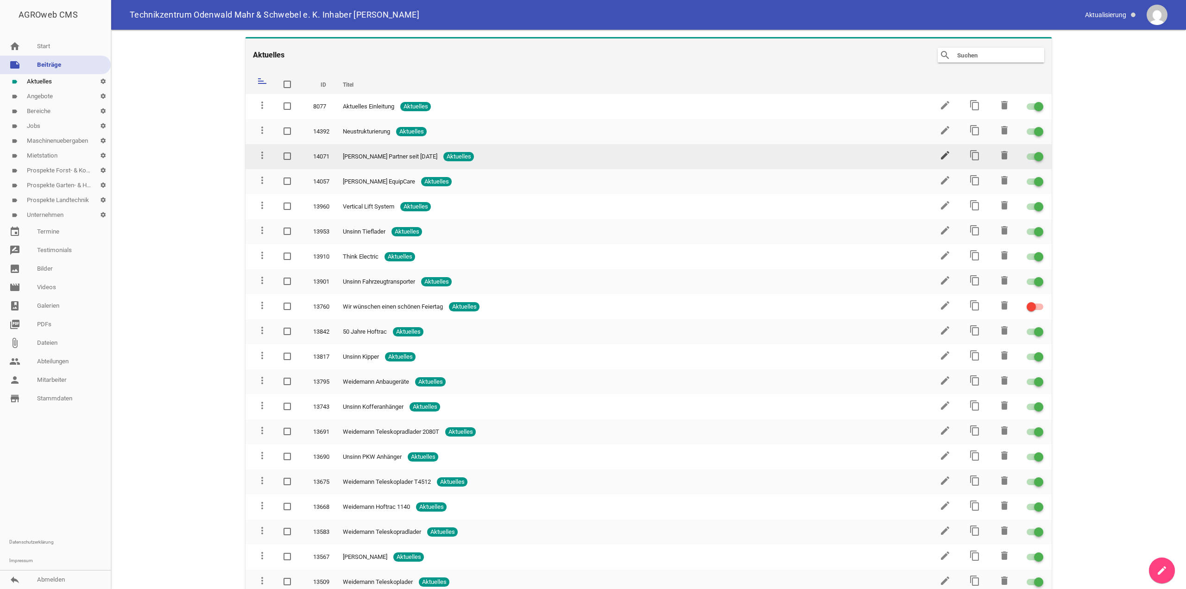
click at [941, 157] on icon "edit" at bounding box center [945, 155] width 11 height 11
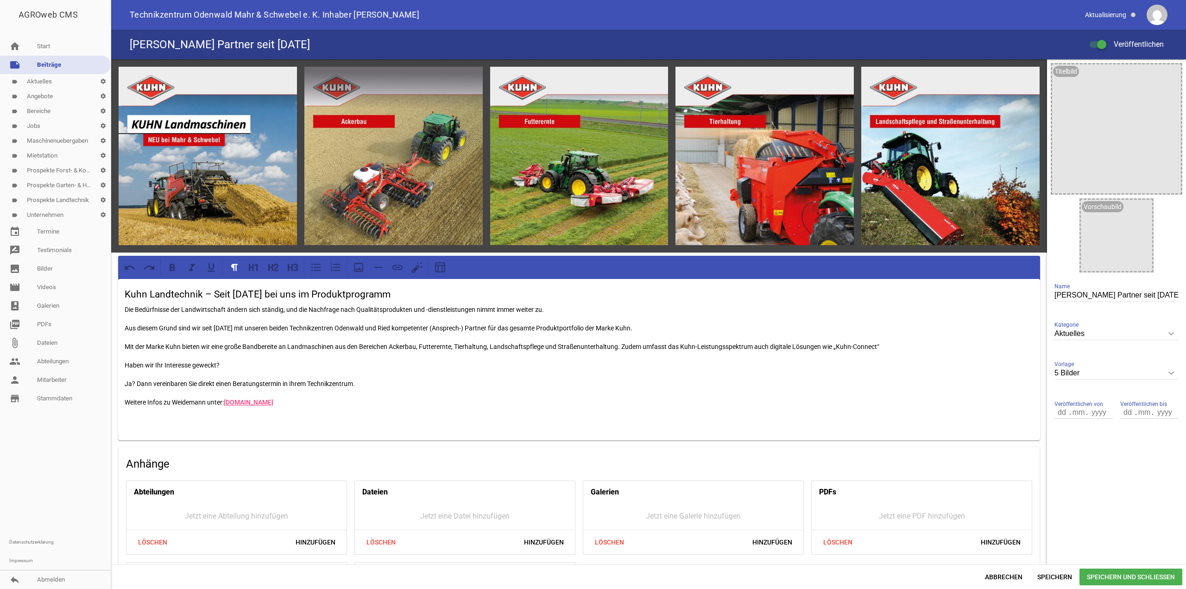
drag, startPoint x: 122, startPoint y: 309, endPoint x: 133, endPoint y: 310, distance: 11.6
click at [123, 309] on div "Kuhn Landtechnik – Seit [DATE] bei uns im Produktprogramm Die Bedürfnisse der L…" at bounding box center [579, 359] width 922 height 161
click at [1139, 581] on span "Speichern und Schließen" at bounding box center [1131, 576] width 103 height 17
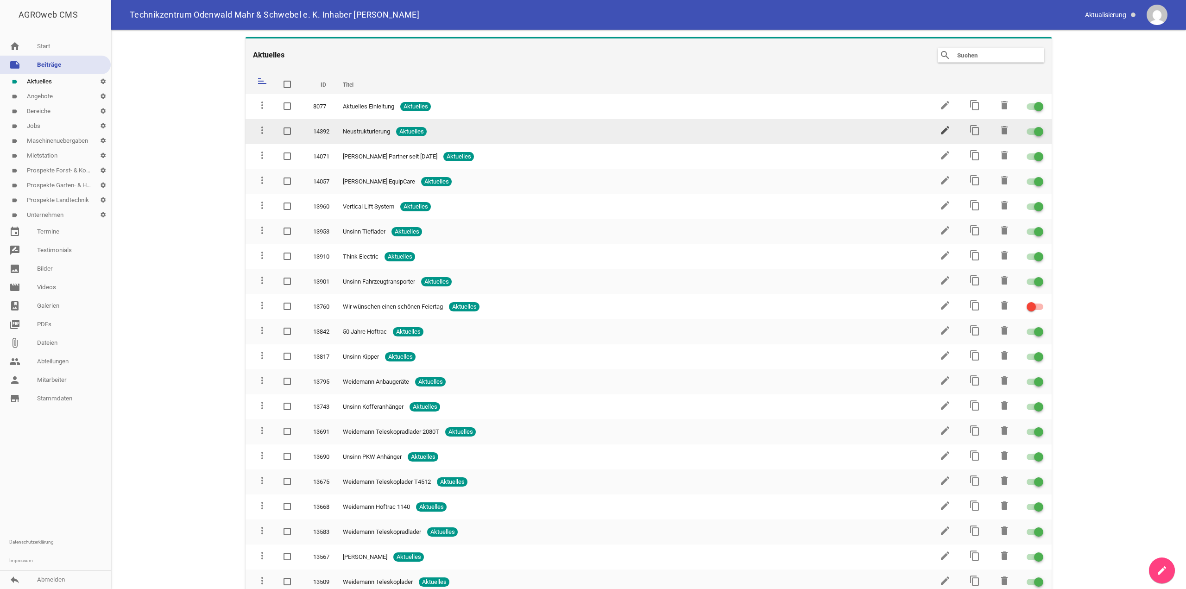
click at [942, 131] on icon "edit" at bounding box center [945, 130] width 11 height 11
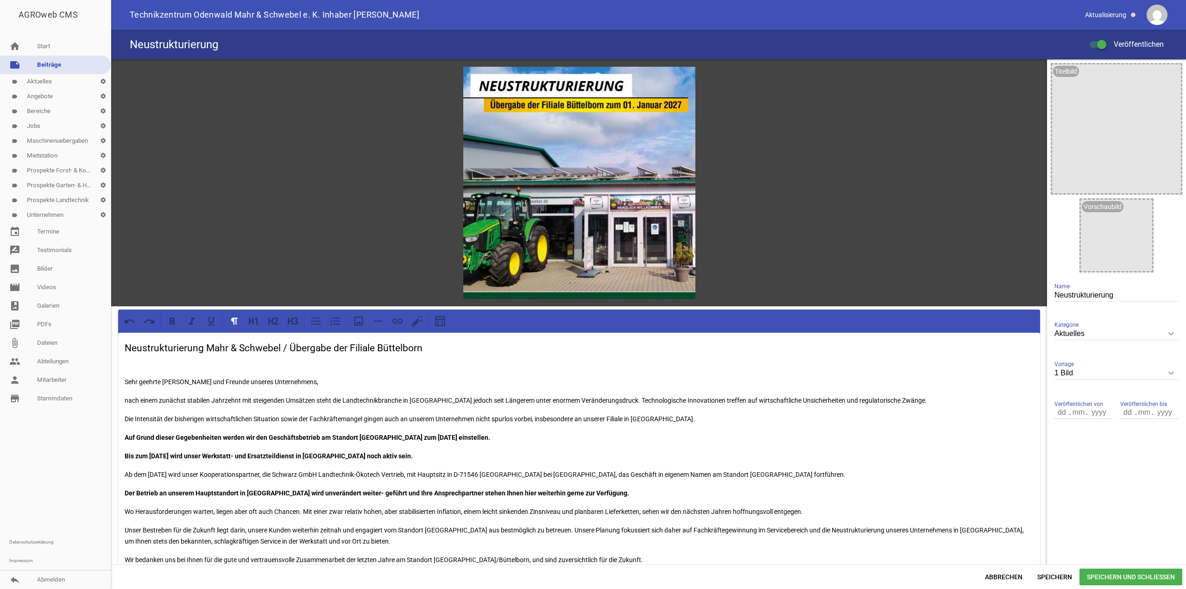
click at [138, 360] on p at bounding box center [579, 363] width 909 height 11
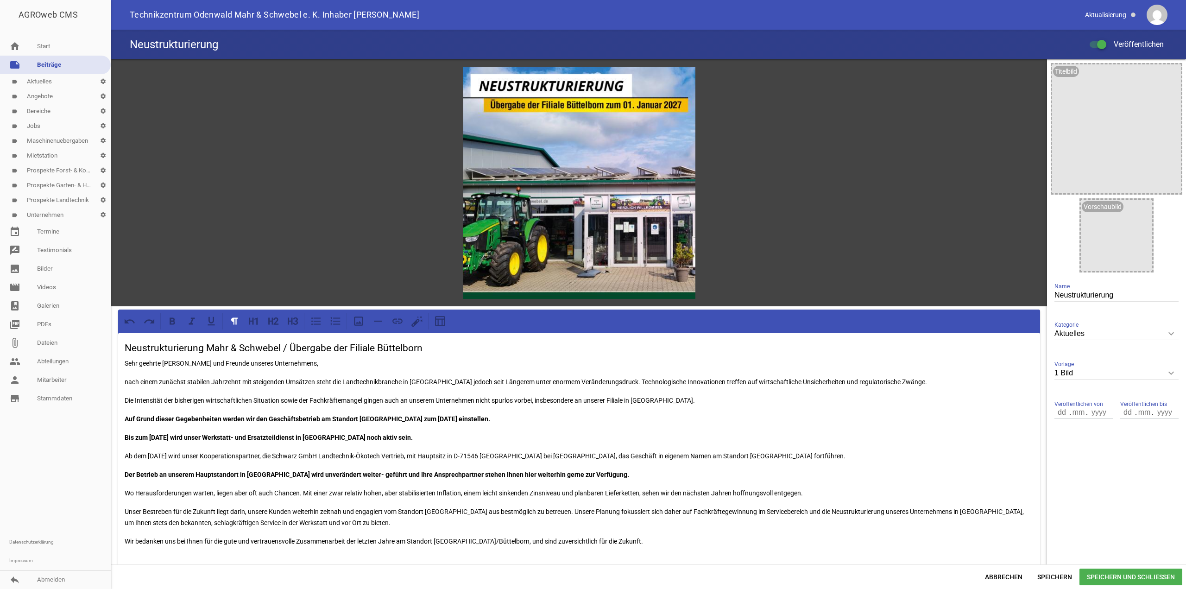
click at [1136, 575] on span "Speichern und Schließen" at bounding box center [1131, 576] width 103 height 17
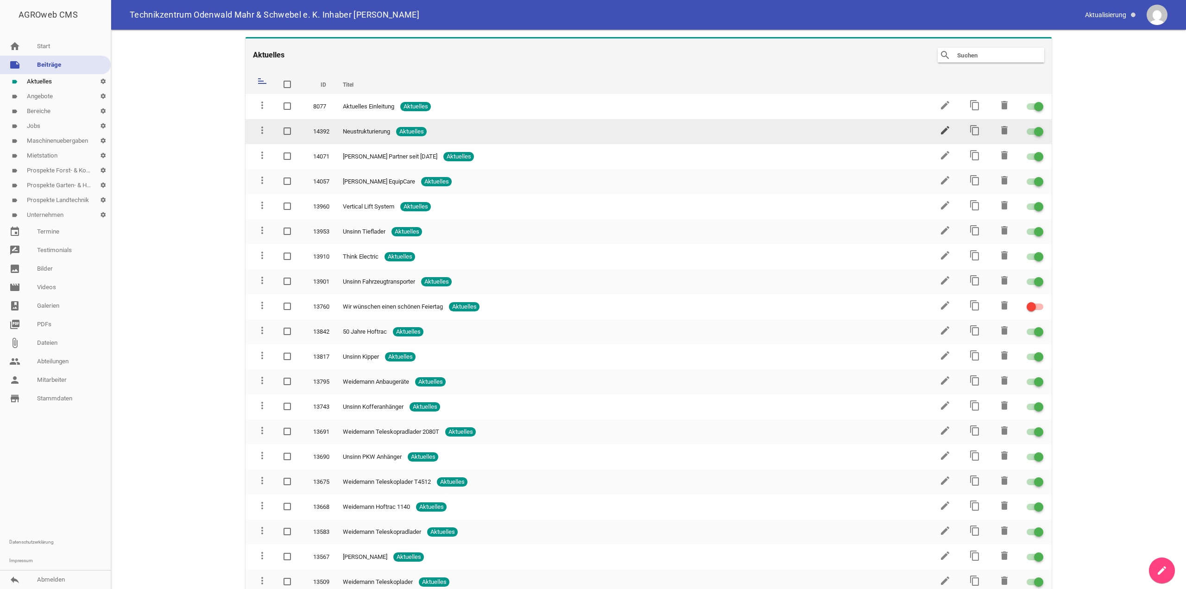
click at [941, 133] on icon "edit" at bounding box center [945, 130] width 11 height 11
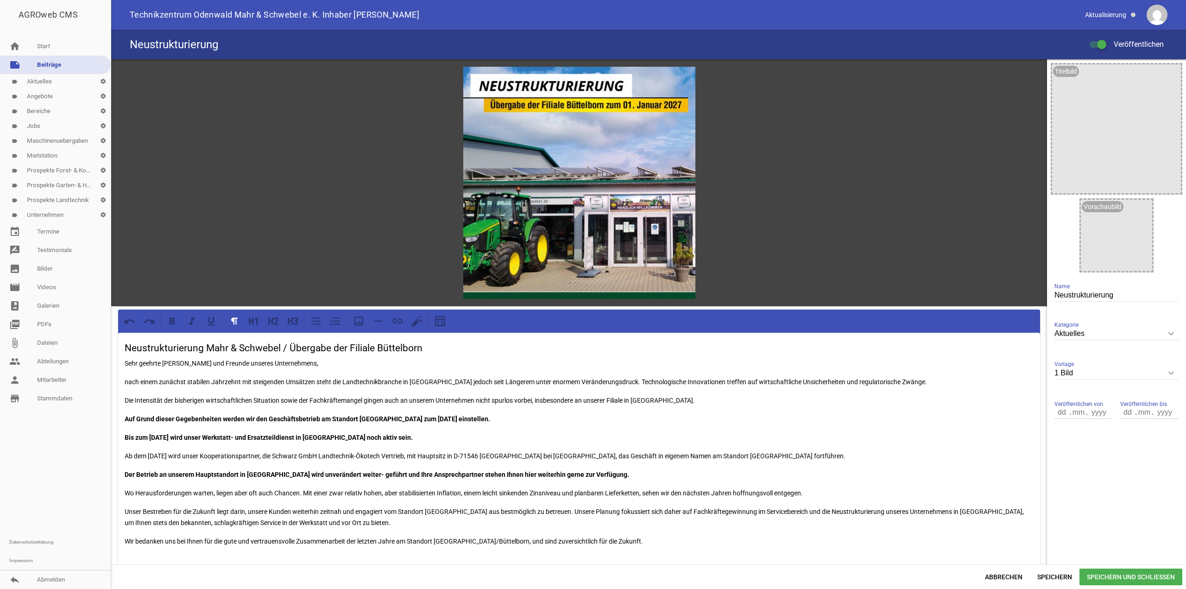
scroll to position [307, 0]
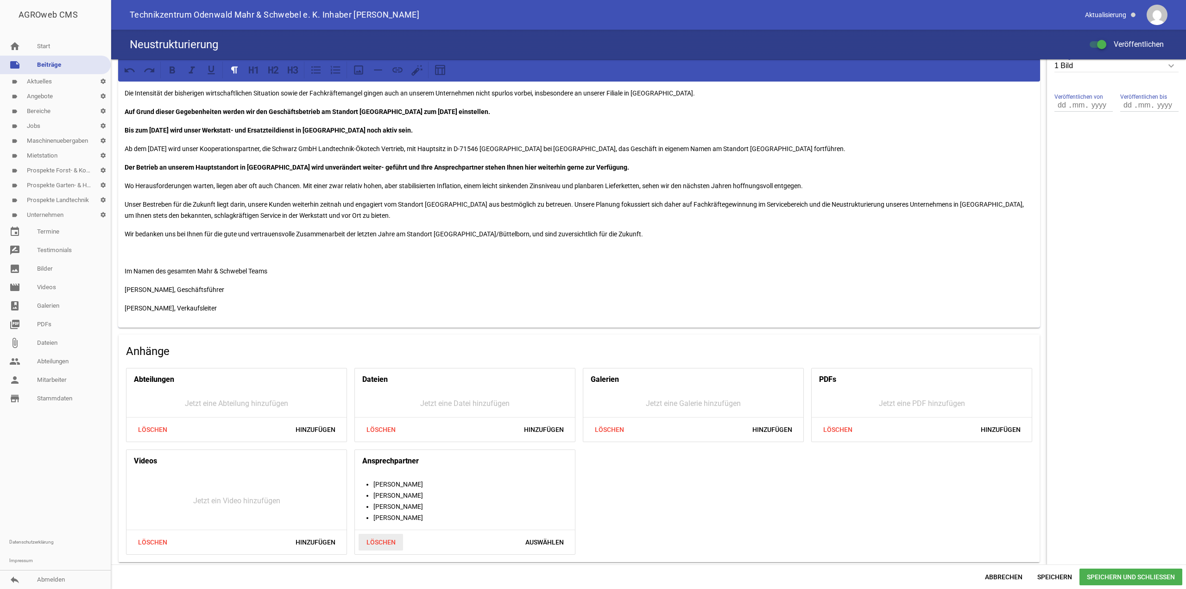
click at [378, 537] on span "Löschen" at bounding box center [381, 542] width 44 height 17
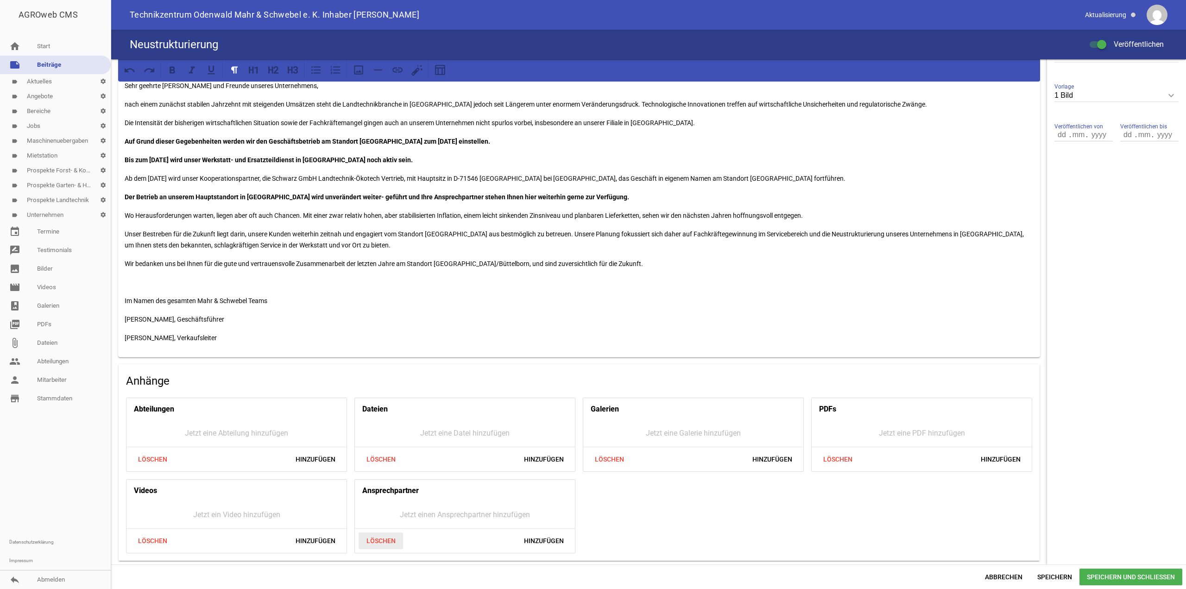
scroll to position [276, 0]
click at [145, 276] on div "Neustrukturierung Mahr & Schwebel / Übergabe der Filiale Büttelborn Sehr geehrt…" at bounding box center [579, 208] width 922 height 302
click at [283, 302] on p "Im Namen des gesamten Mahr & Schwebel Teams" at bounding box center [579, 302] width 909 height 11
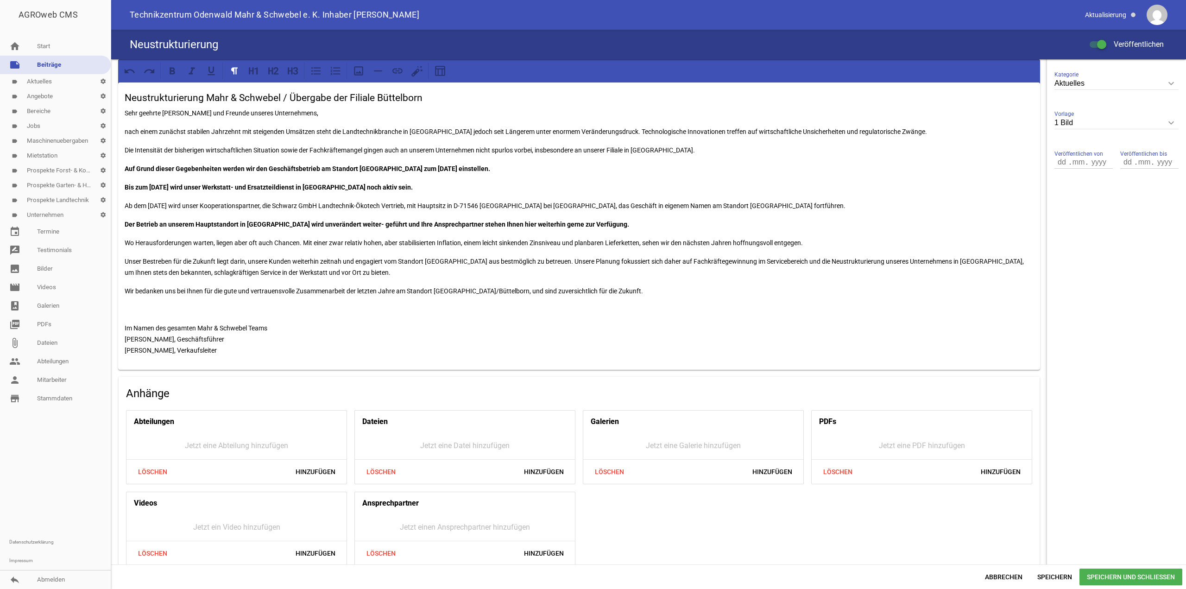
scroll to position [261, 0]
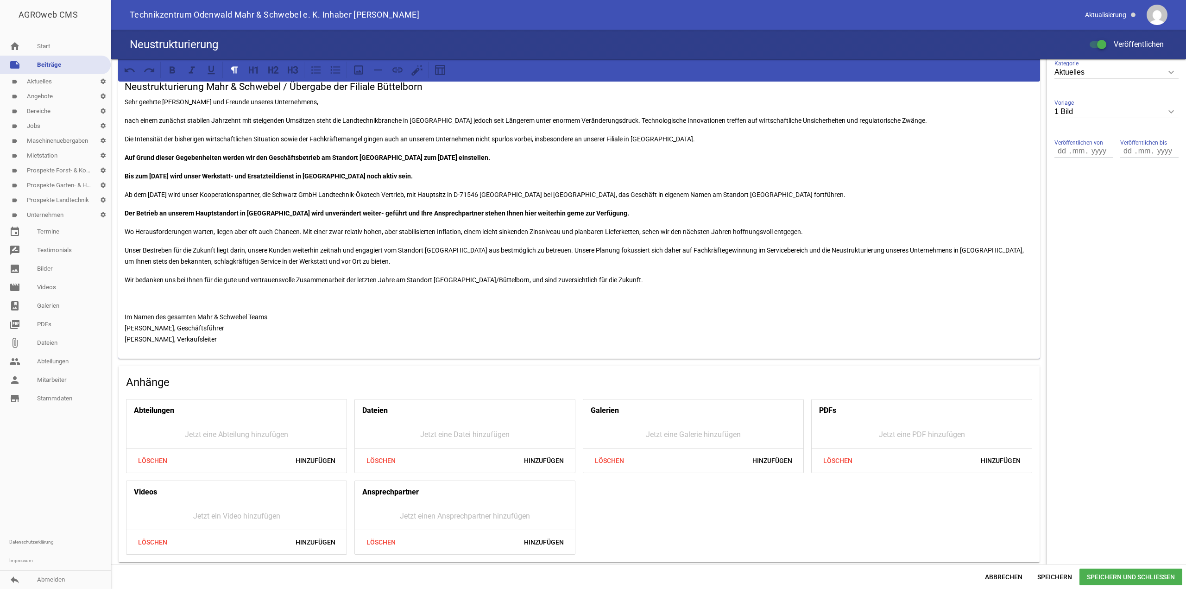
click at [131, 297] on p at bounding box center [579, 298] width 909 height 11
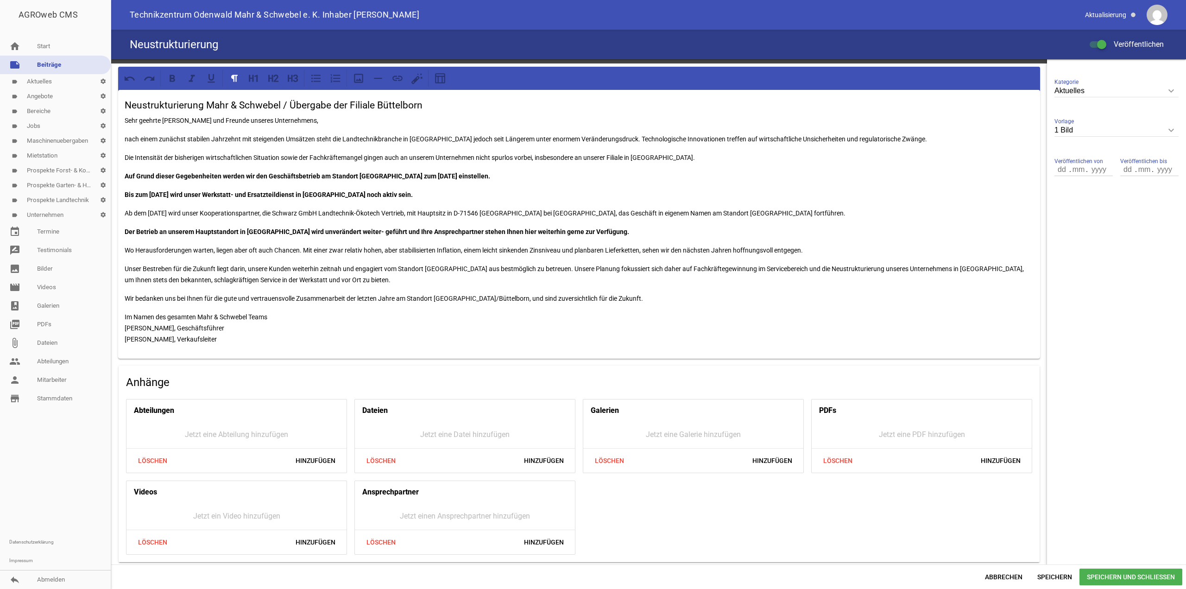
click at [1130, 571] on span "Speichern und Schließen" at bounding box center [1131, 576] width 103 height 17
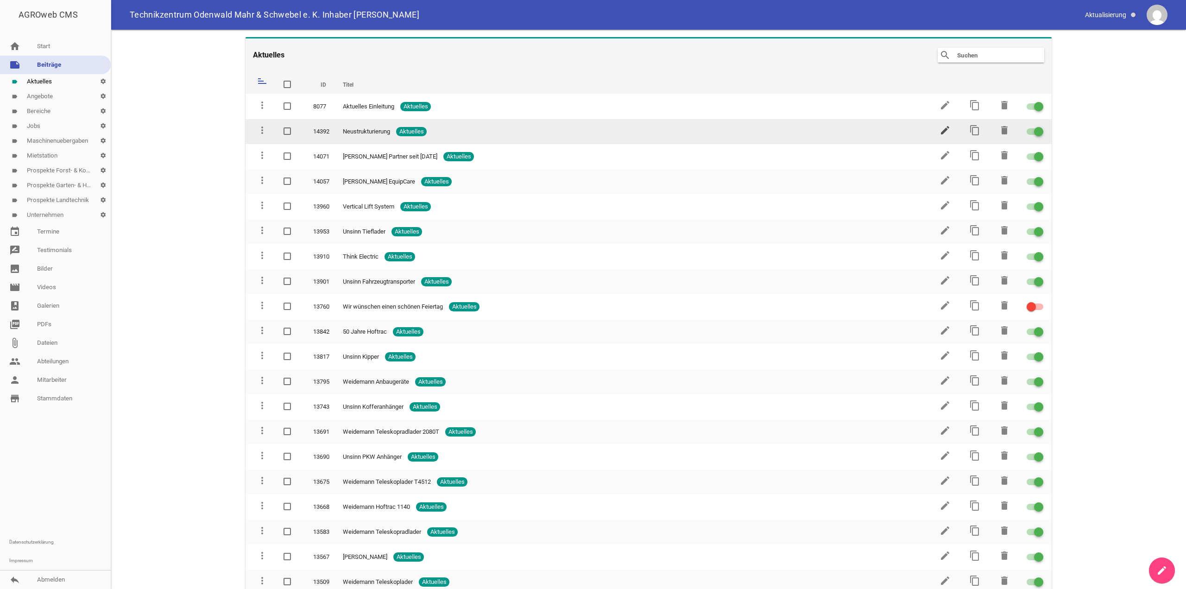
click at [941, 133] on icon "edit" at bounding box center [945, 130] width 11 height 11
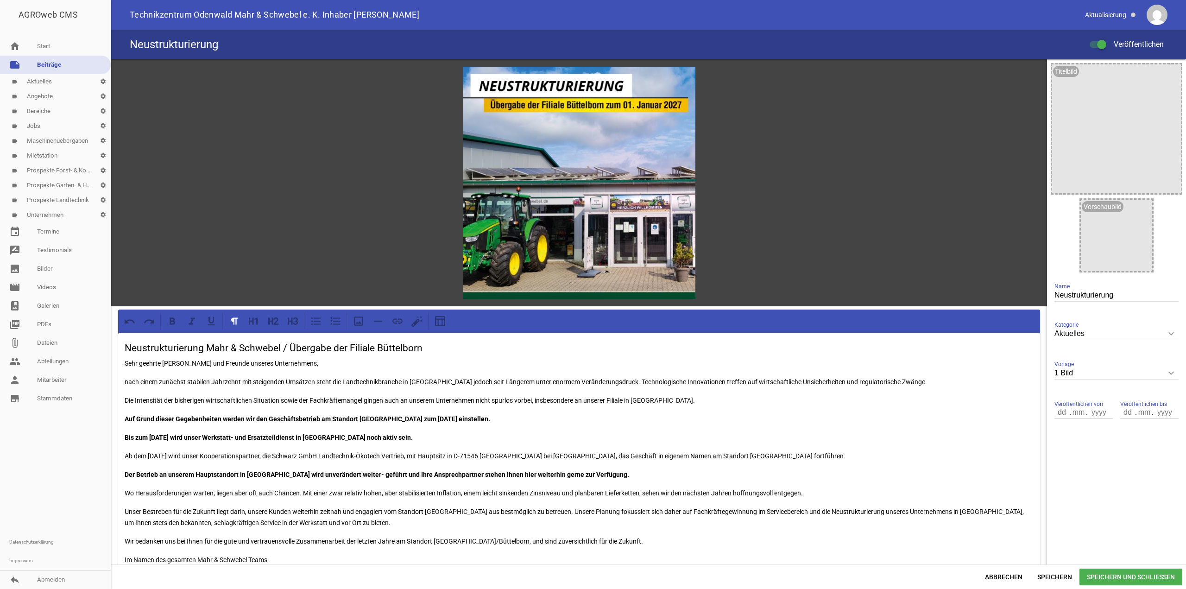
scroll to position [243, 0]
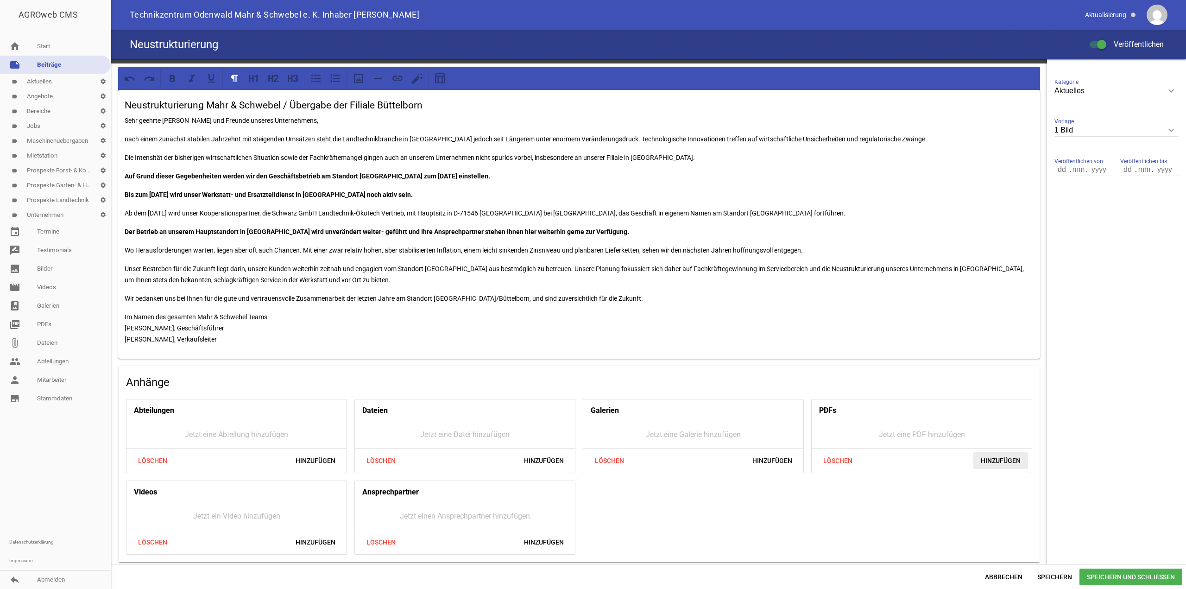
click at [1002, 459] on span "Hinzufügen" at bounding box center [1000, 460] width 55 height 17
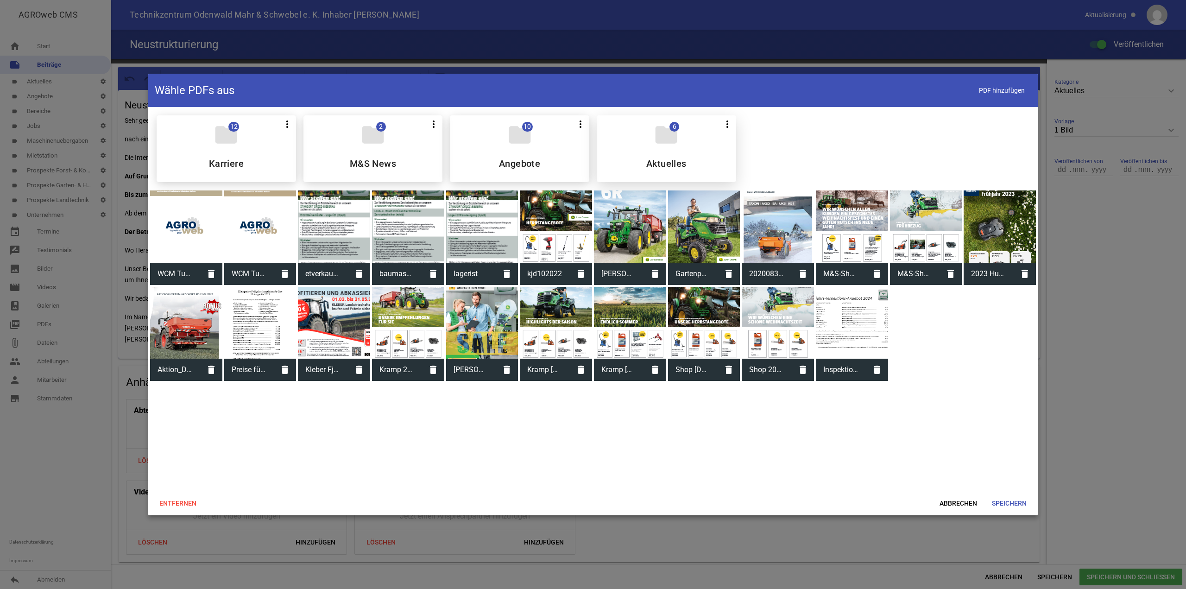
click at [666, 153] on div "folder 6 more_vert Teilen Bearbeiten Löschen Aktuelles" at bounding box center [666, 148] width 139 height 67
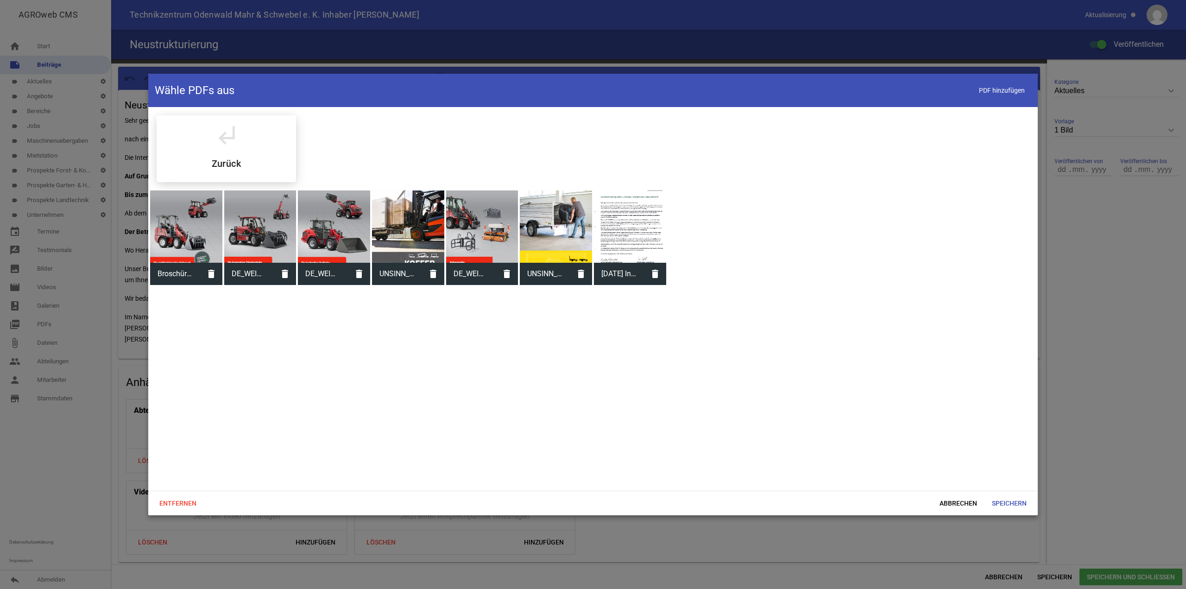
click at [620, 237] on div at bounding box center [630, 226] width 72 height 72
click at [1004, 502] on span "Speichern" at bounding box center [1010, 503] width 50 height 17
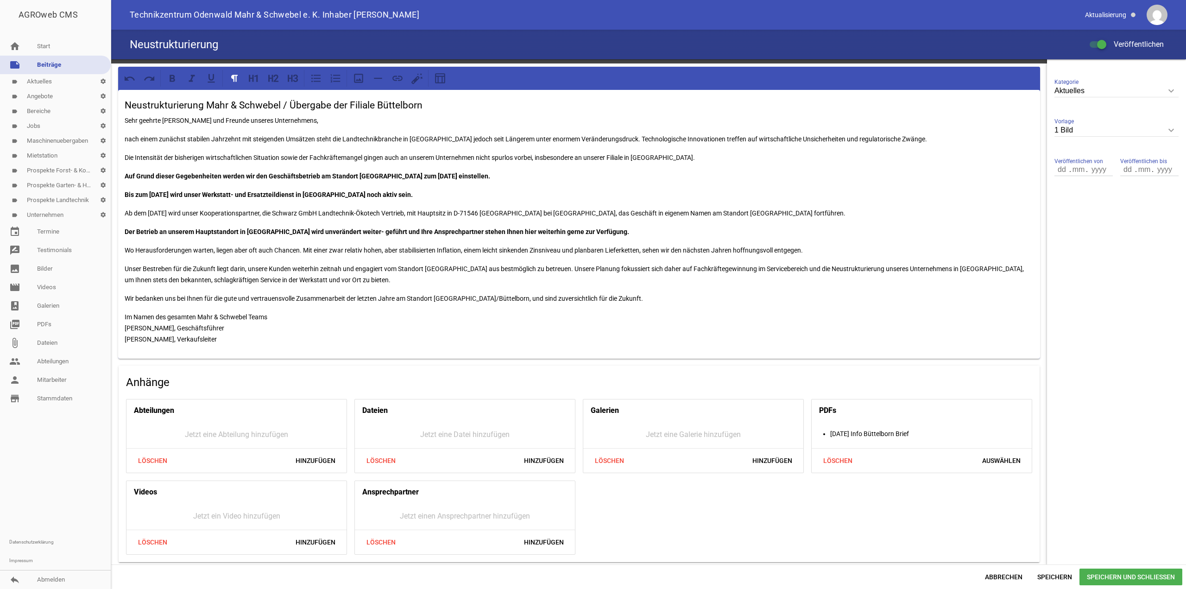
click at [1137, 575] on span "Speichern und Schließen" at bounding box center [1131, 576] width 103 height 17
